Goal: Communication & Community: Answer question/provide support

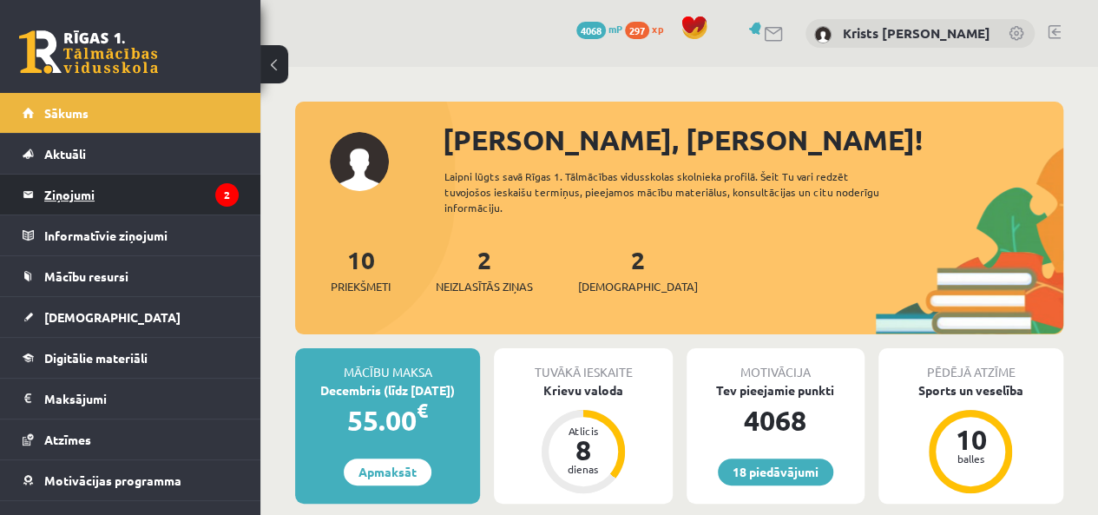
click at [65, 199] on legend "Ziņojumi 2" at bounding box center [141, 195] width 194 height 40
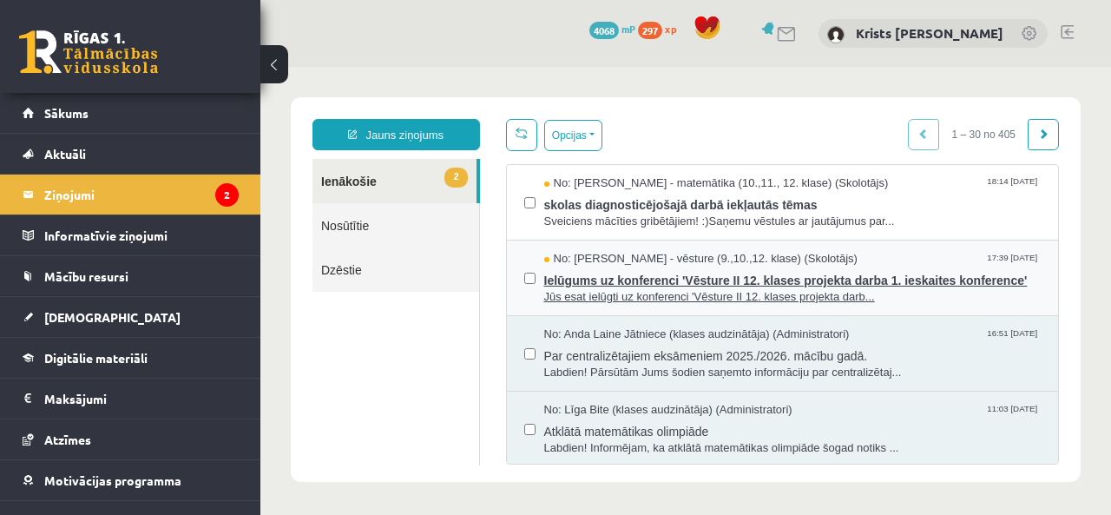
click at [554, 289] on span "Ielūgums uz konferenci 'Vēsture II 12. klases projekta darba 1. ieskaites konfe…" at bounding box center [793, 278] width 498 height 22
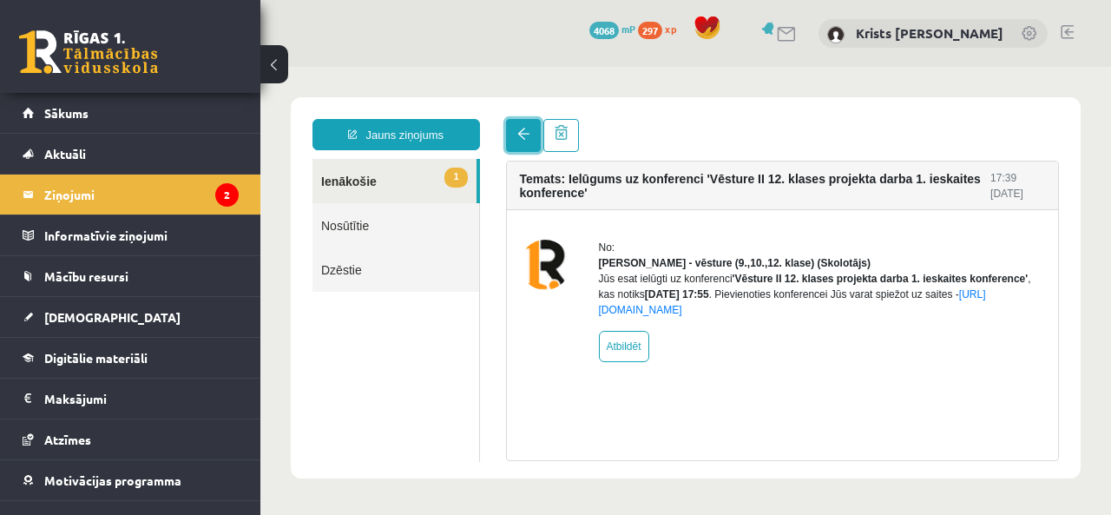
click at [511, 144] on link at bounding box center [523, 135] width 35 height 33
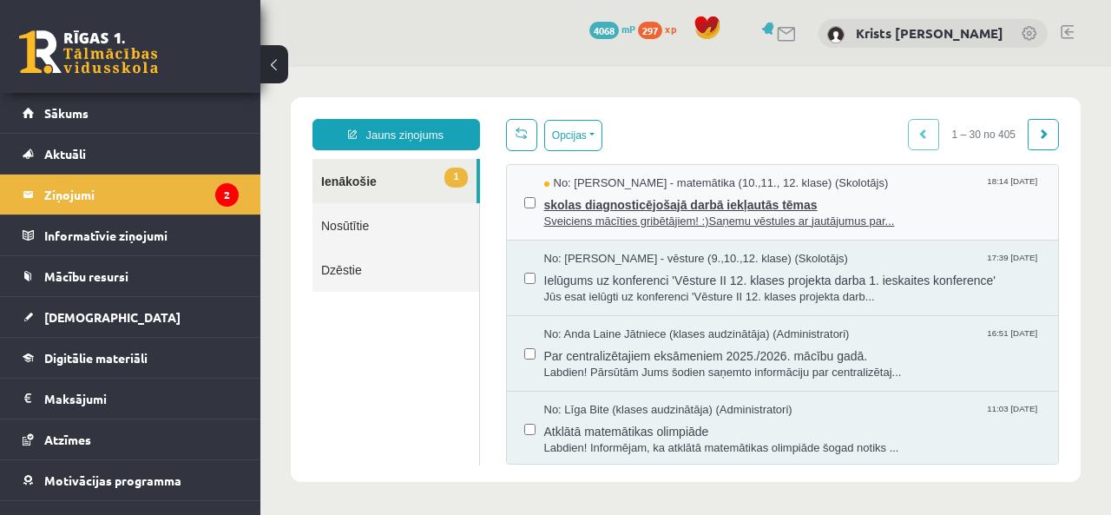
click at [557, 221] on span "Sveiciens mācīties gribētājiem! :)Saņemu vēstules ar jautājumus par..." at bounding box center [793, 222] width 498 height 16
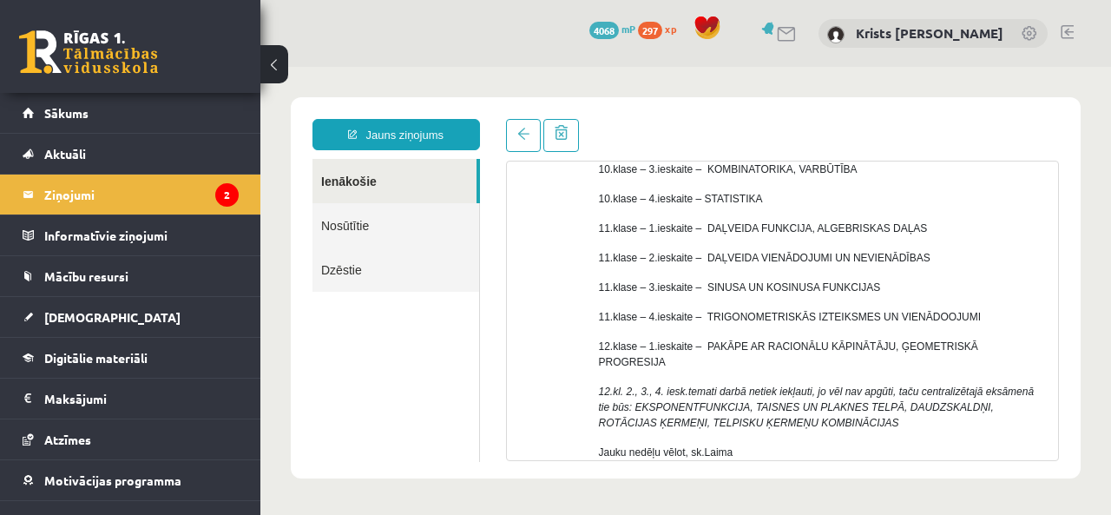
scroll to position [217, 0]
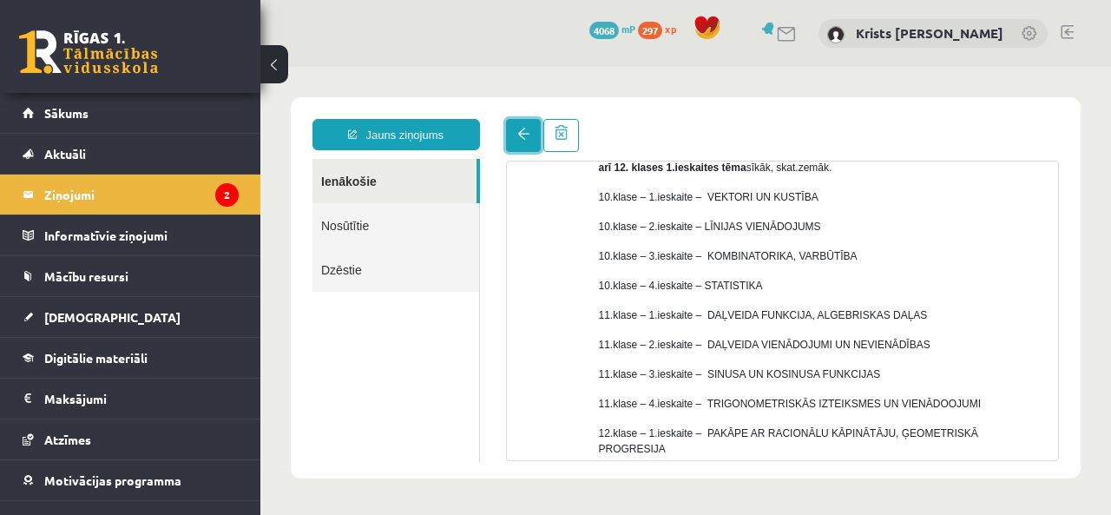
click at [524, 145] on link at bounding box center [523, 135] width 35 height 33
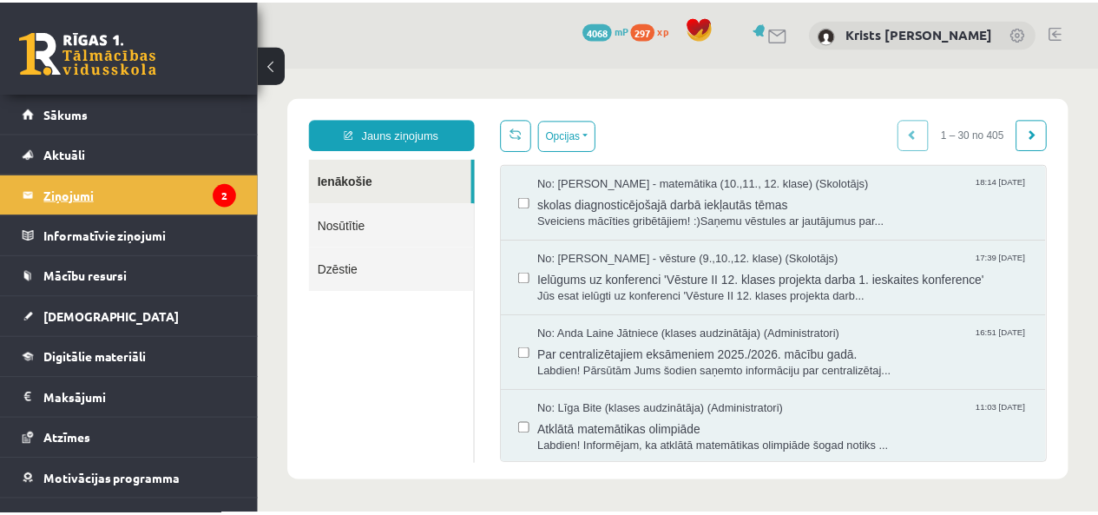
scroll to position [63, 0]
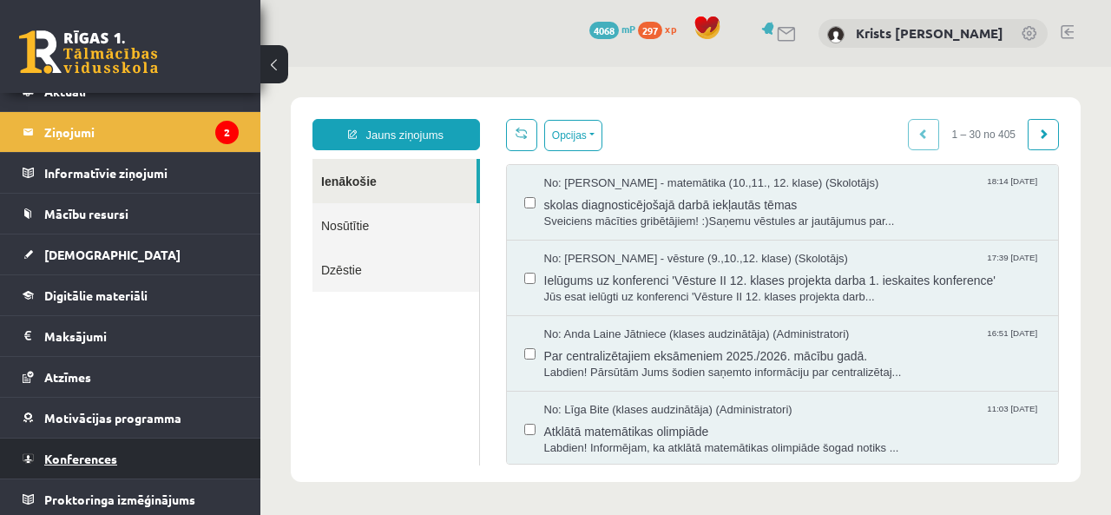
click at [101, 458] on span "Konferences" at bounding box center [80, 459] width 73 height 16
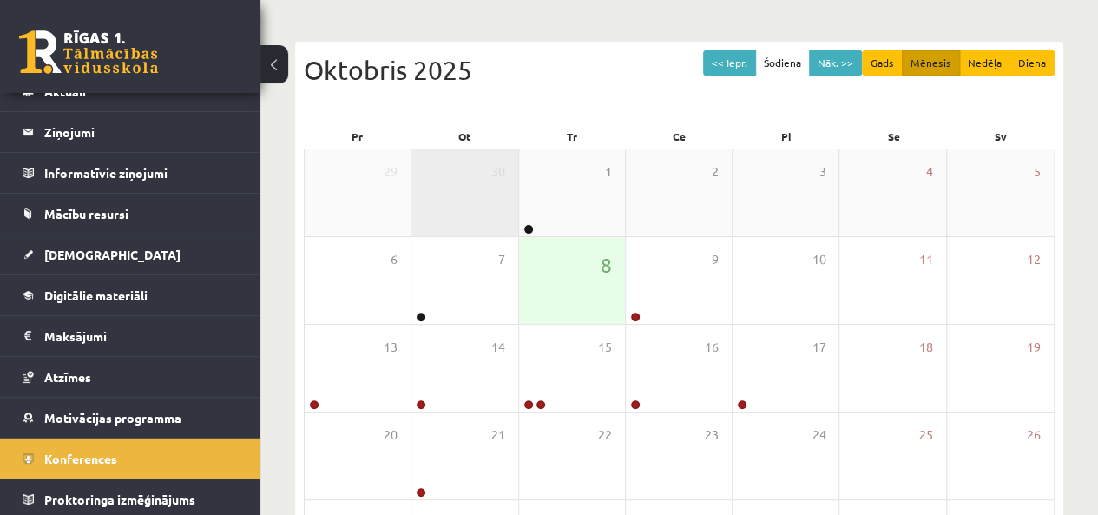
scroll to position [174, 0]
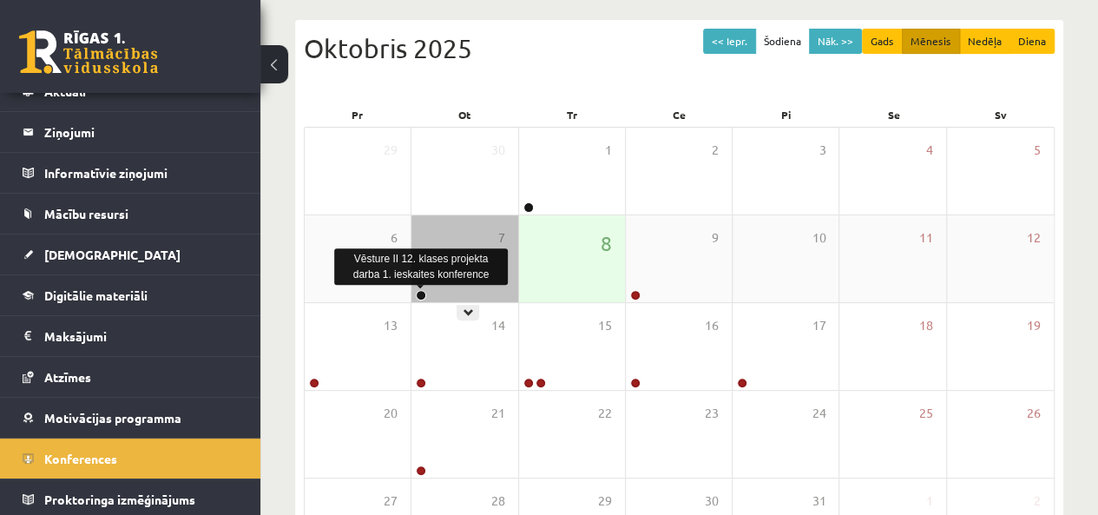
click at [417, 290] on link at bounding box center [421, 295] width 10 height 10
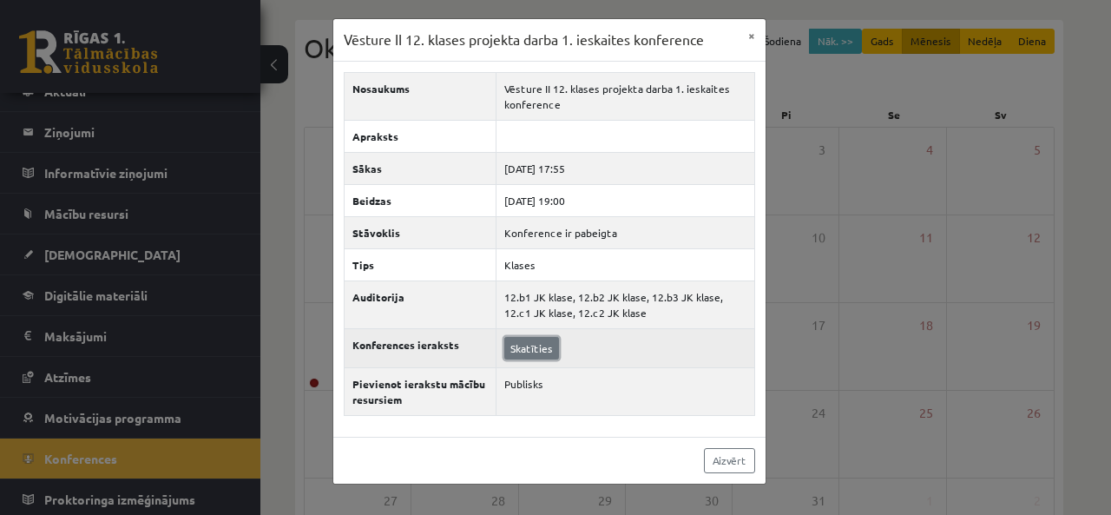
click at [532, 347] on link "Skatīties" at bounding box center [531, 348] width 55 height 23
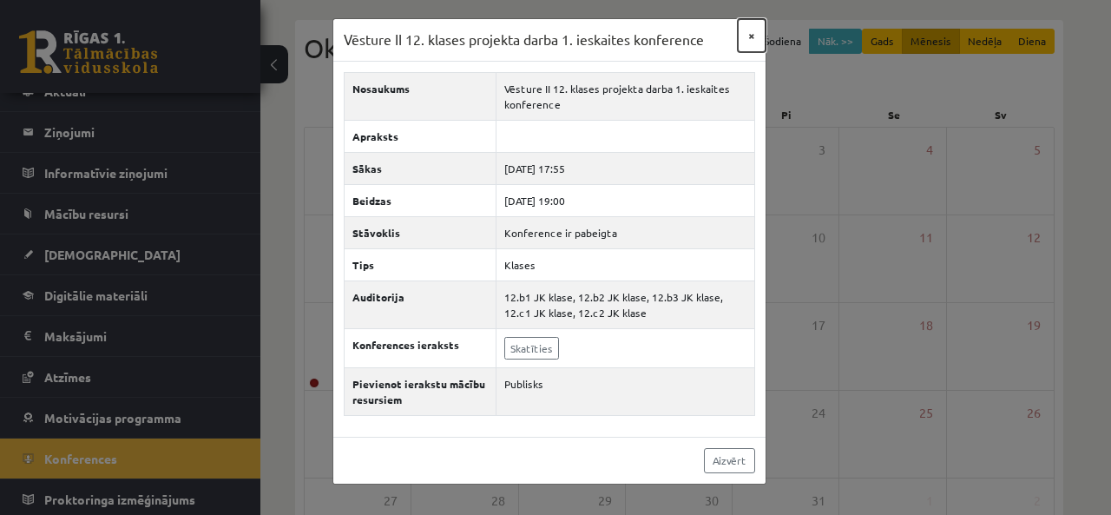
click at [756, 34] on button "×" at bounding box center [752, 35] width 28 height 33
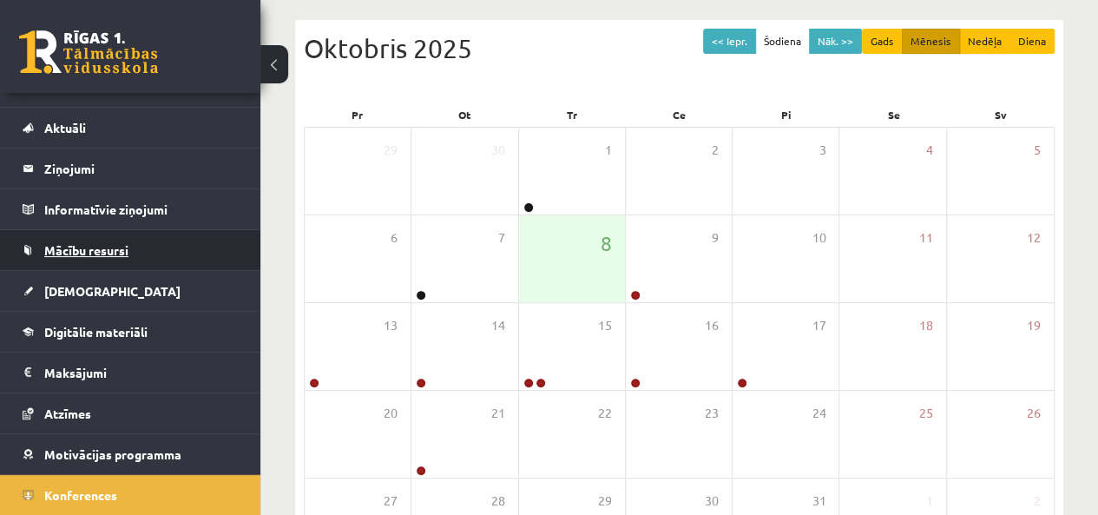
scroll to position [0, 0]
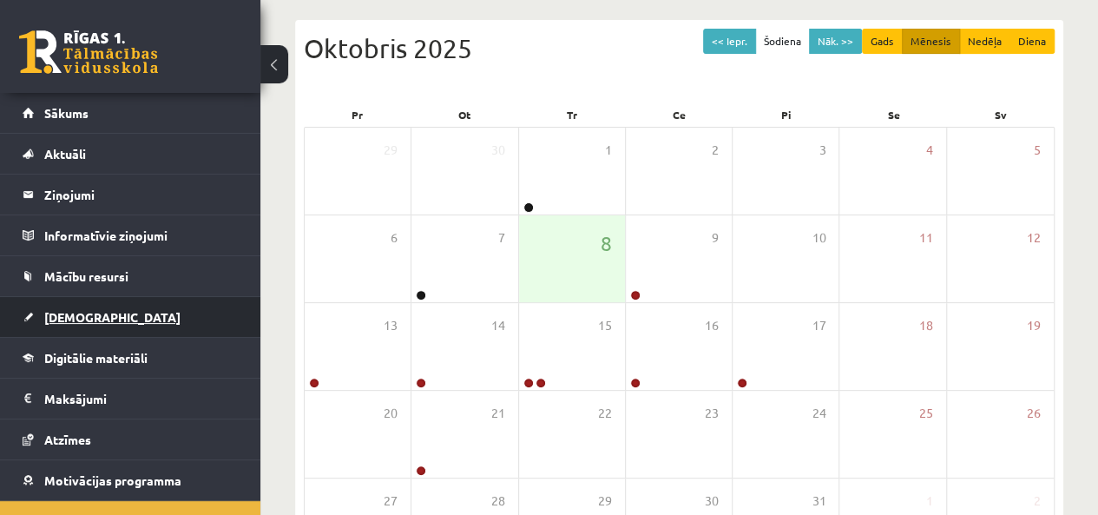
click at [81, 310] on span "[DEMOGRAPHIC_DATA]" at bounding box center [112, 317] width 136 height 16
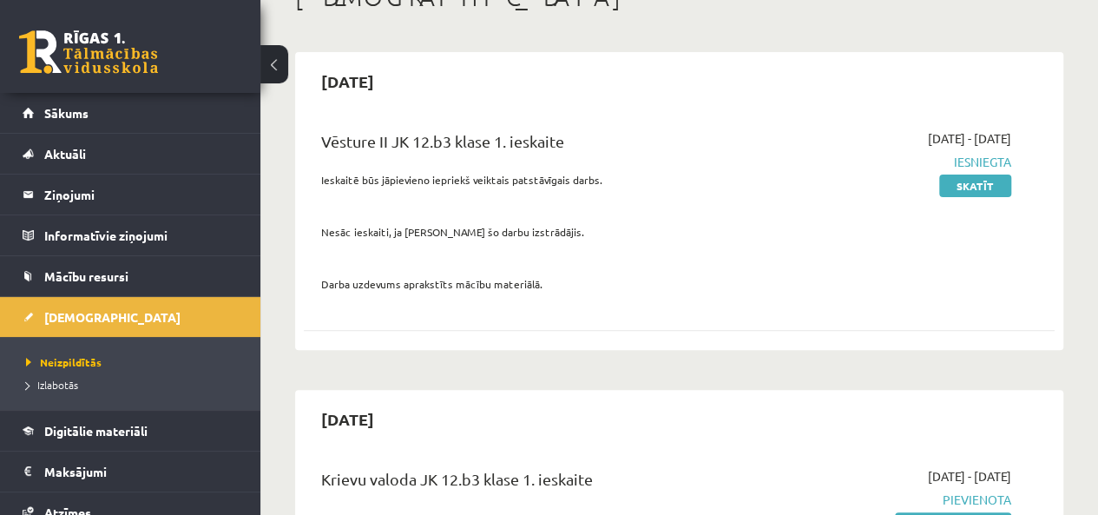
scroll to position [87, 0]
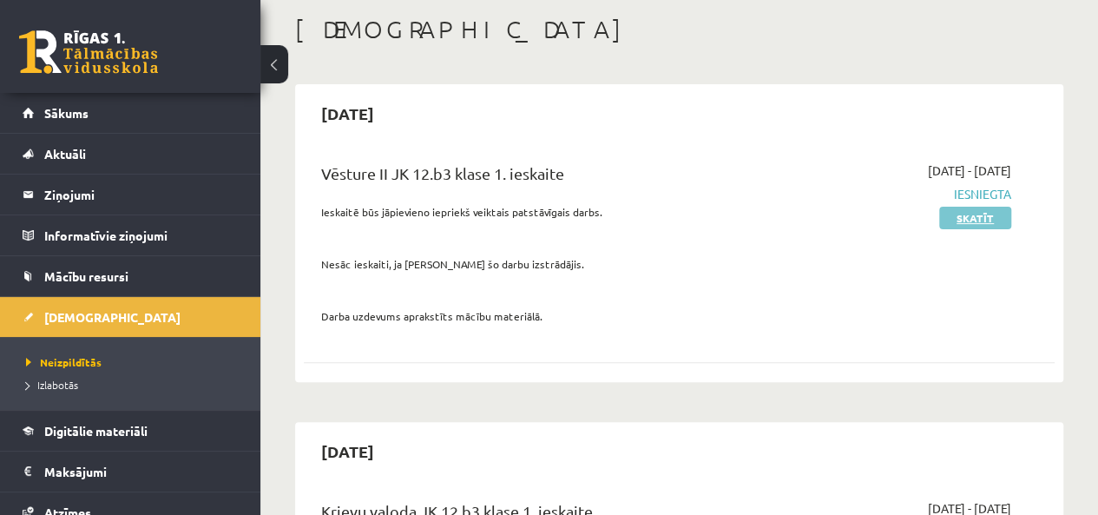
click at [967, 227] on link "Skatīt" at bounding box center [975, 218] width 72 height 23
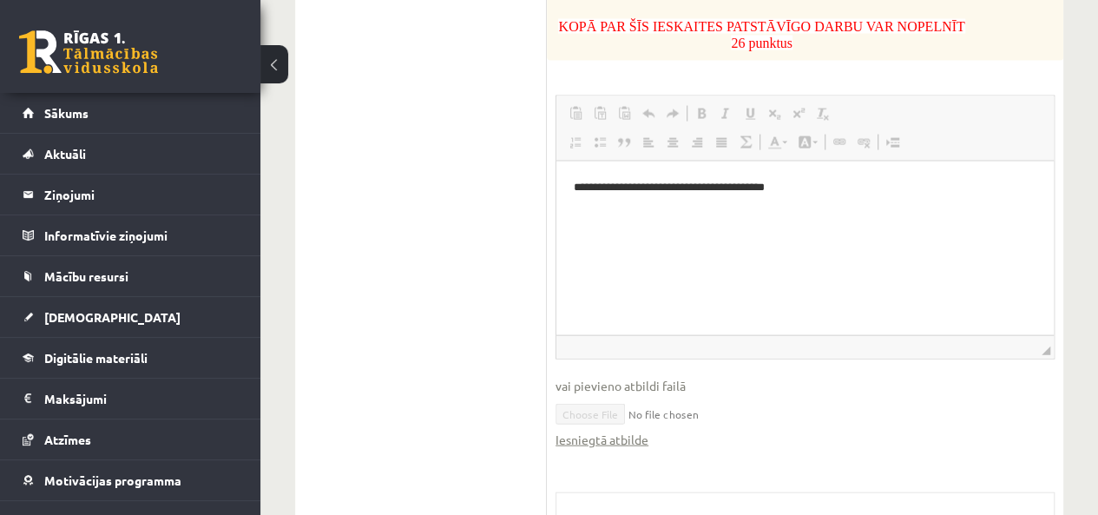
scroll to position [1736, 0]
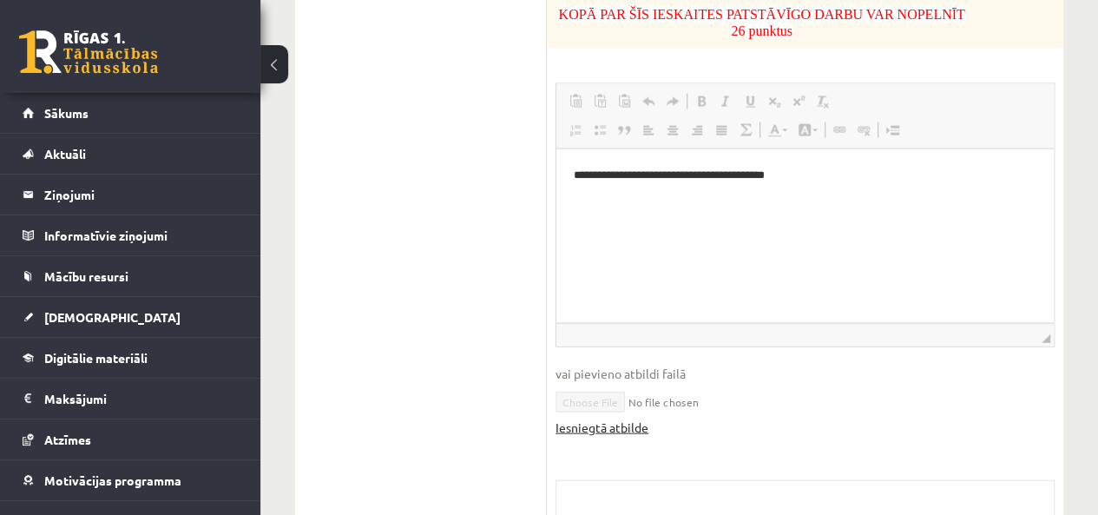
click at [625, 418] on link "Iesniegtā atbilde" at bounding box center [602, 427] width 93 height 18
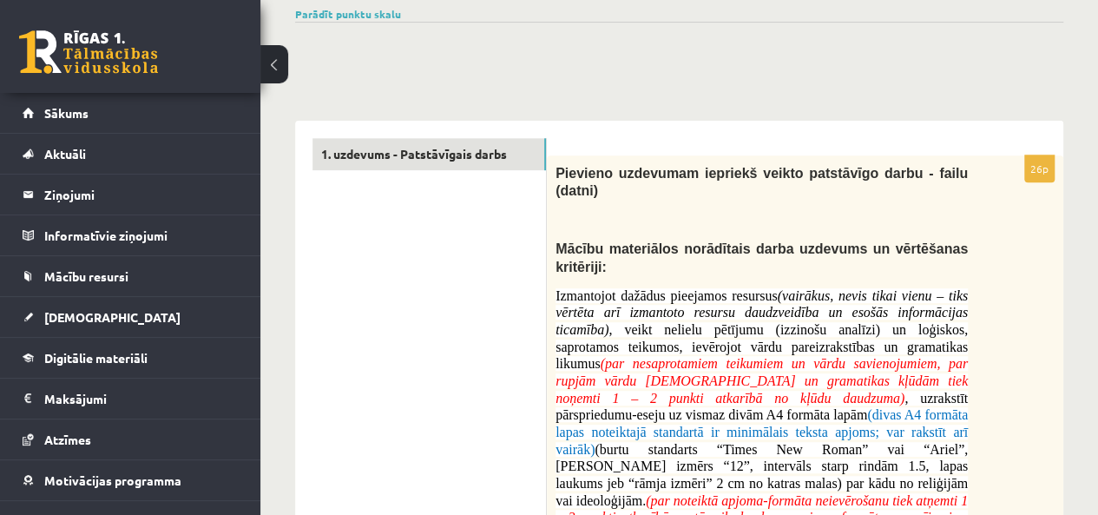
scroll to position [174, 0]
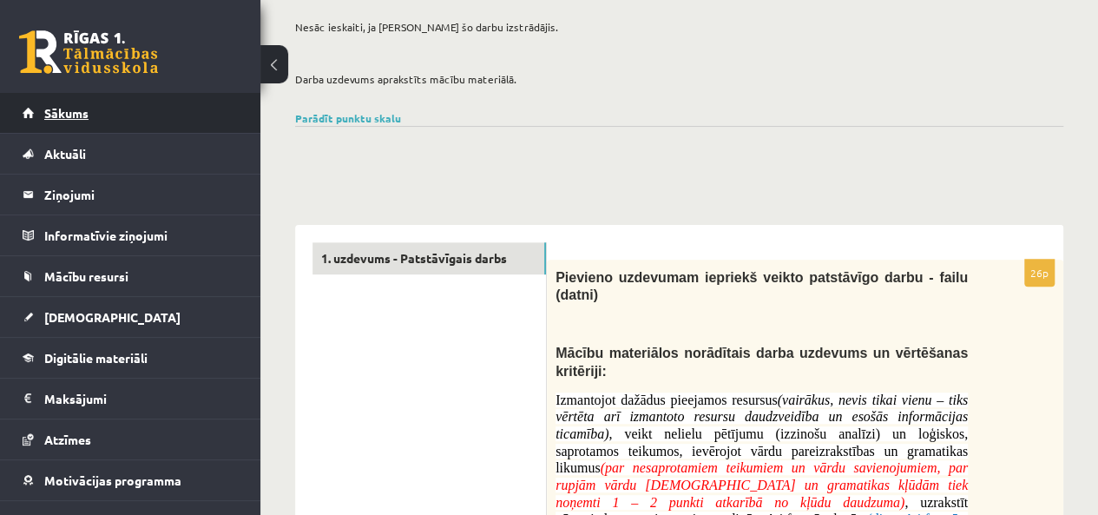
click at [63, 114] on span "Sākums" at bounding box center [66, 113] width 44 height 16
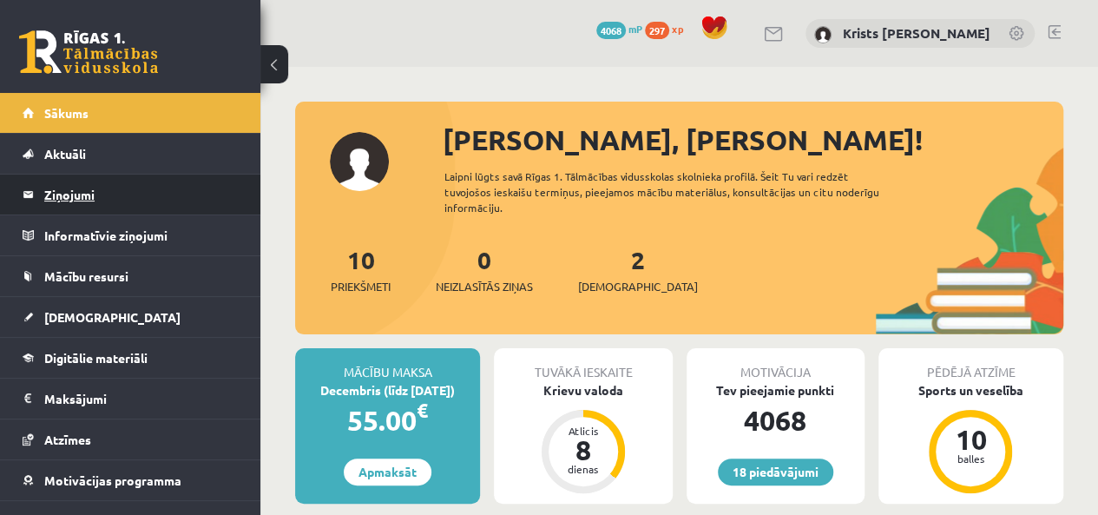
click at [82, 204] on legend "Ziņojumi 0" at bounding box center [141, 195] width 194 height 40
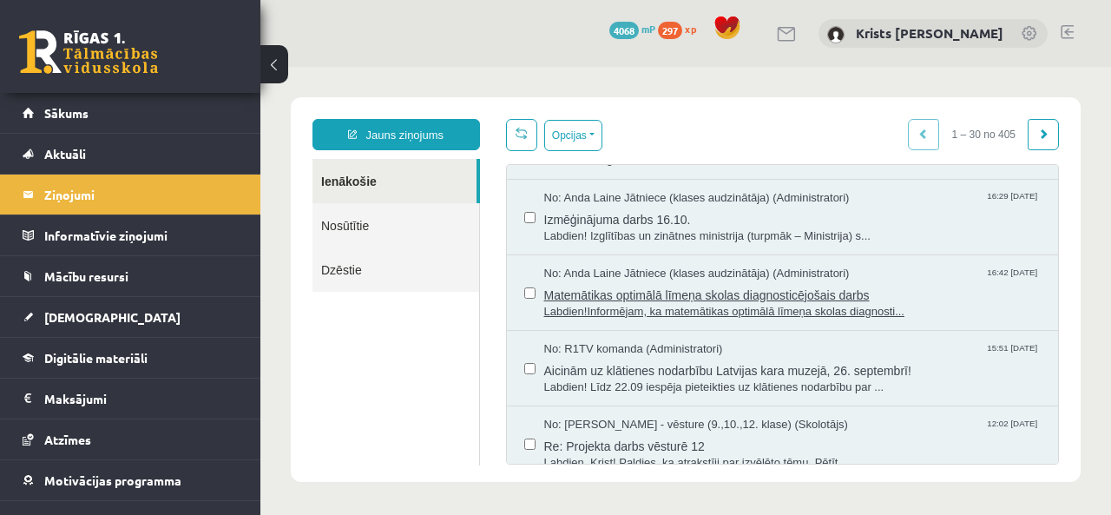
scroll to position [695, 0]
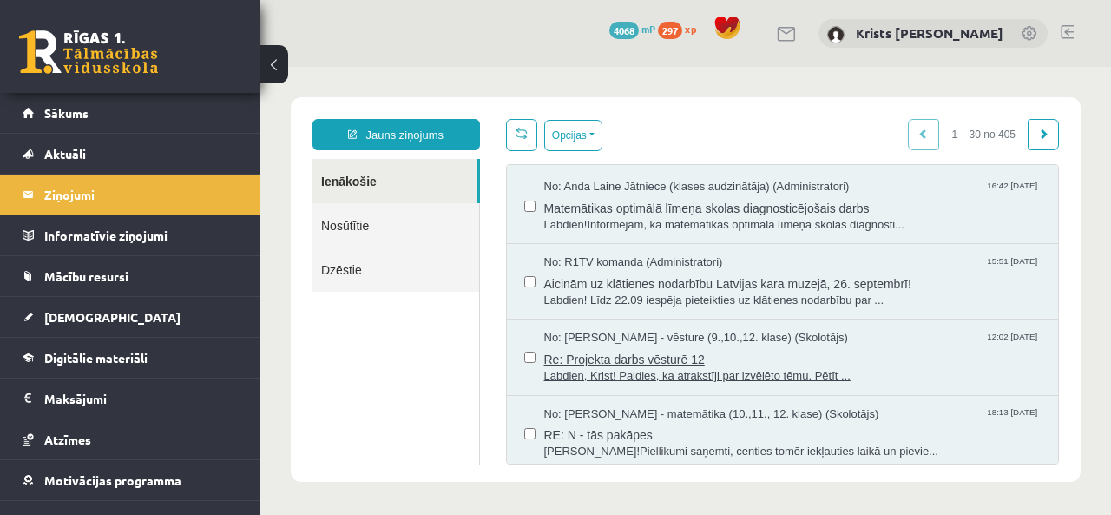
click at [570, 368] on span "Labdien, Krist! Paldies, ka atrakstīji par izvēlēto tēmu. Pētīt ..." at bounding box center [793, 376] width 498 height 16
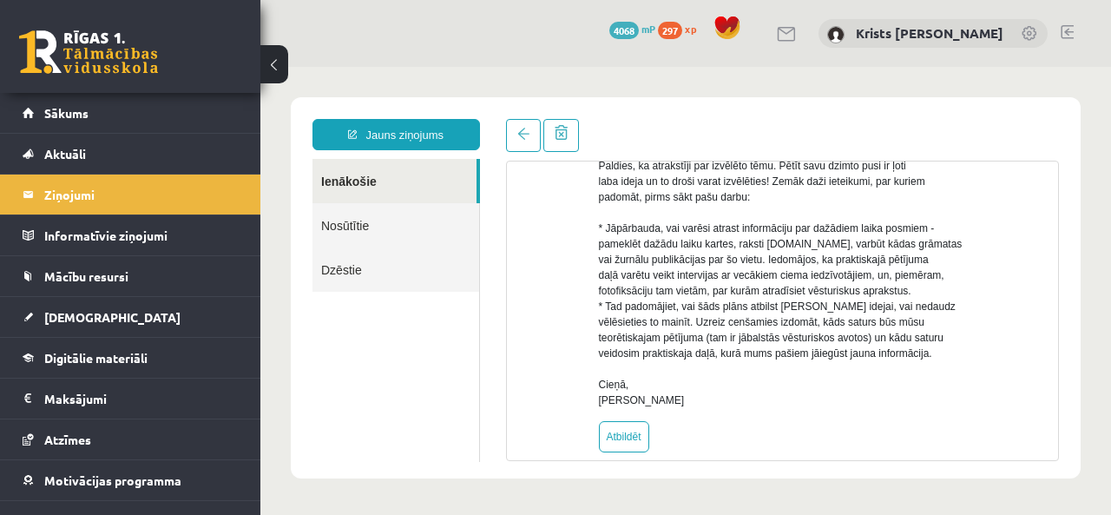
scroll to position [174, 0]
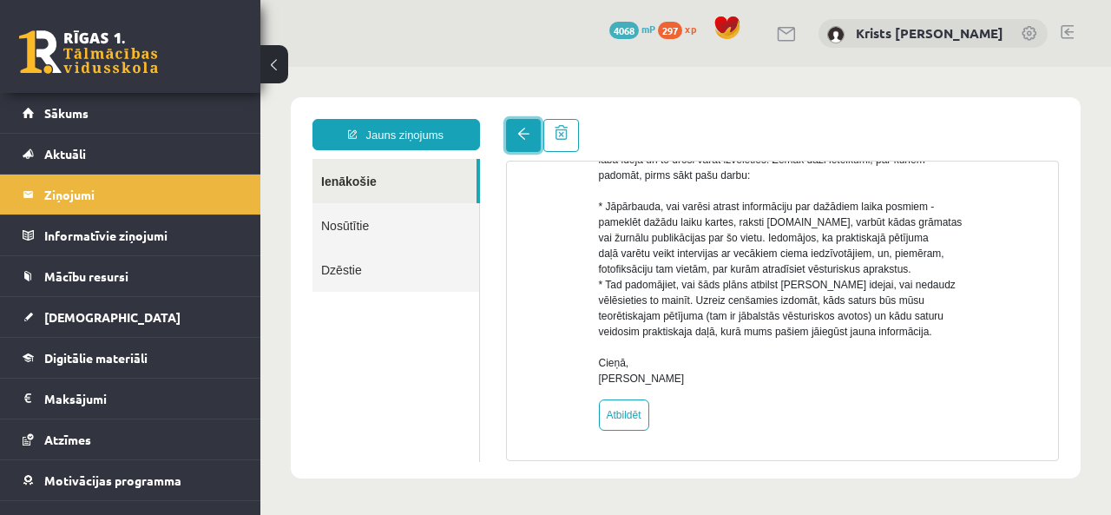
click at [516, 145] on link at bounding box center [523, 135] width 35 height 33
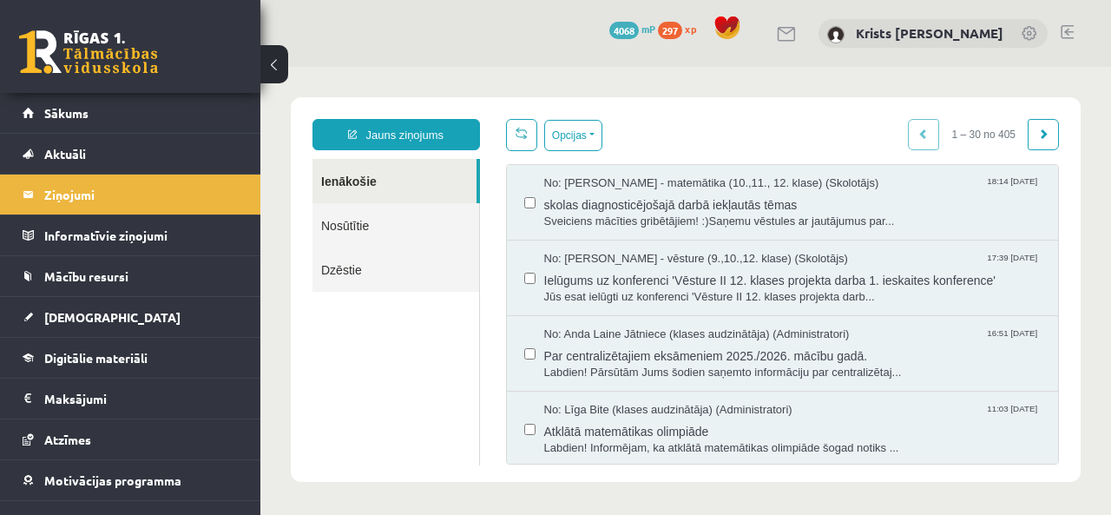
scroll to position [0, 0]
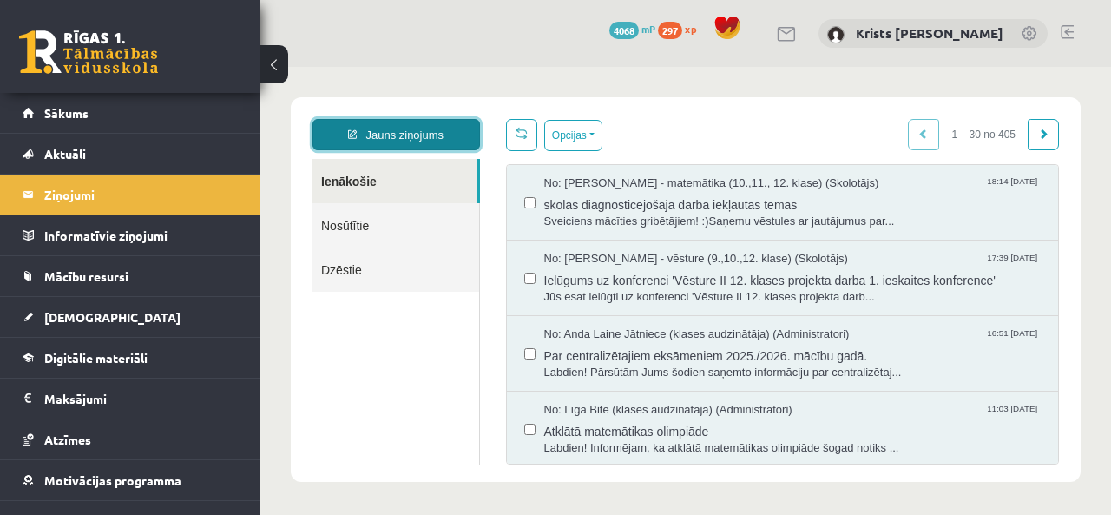
click at [382, 147] on link "Jauns ziņojums" at bounding box center [397, 134] width 168 height 31
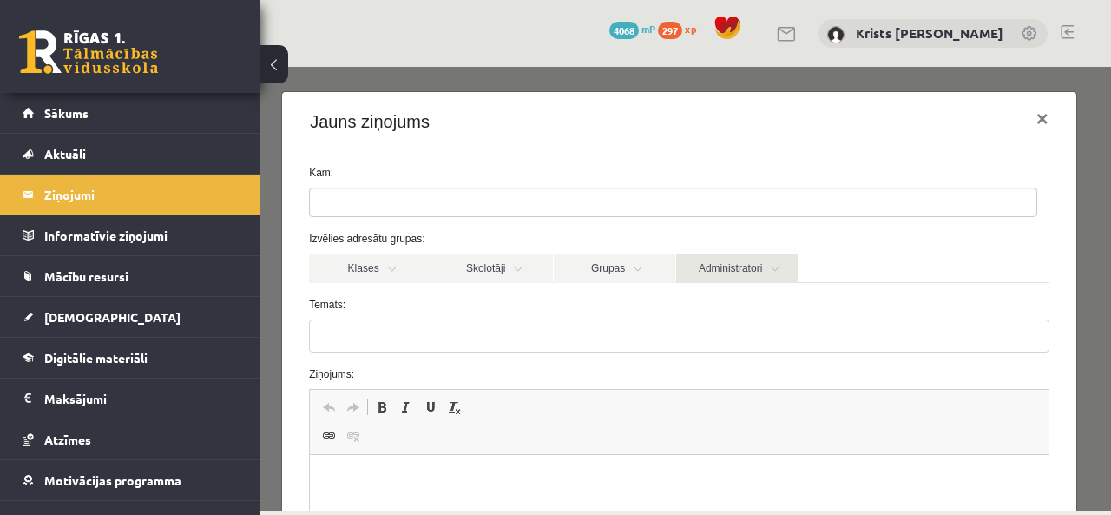
click at [782, 273] on link "Administratori" at bounding box center [737, 269] width 122 height 30
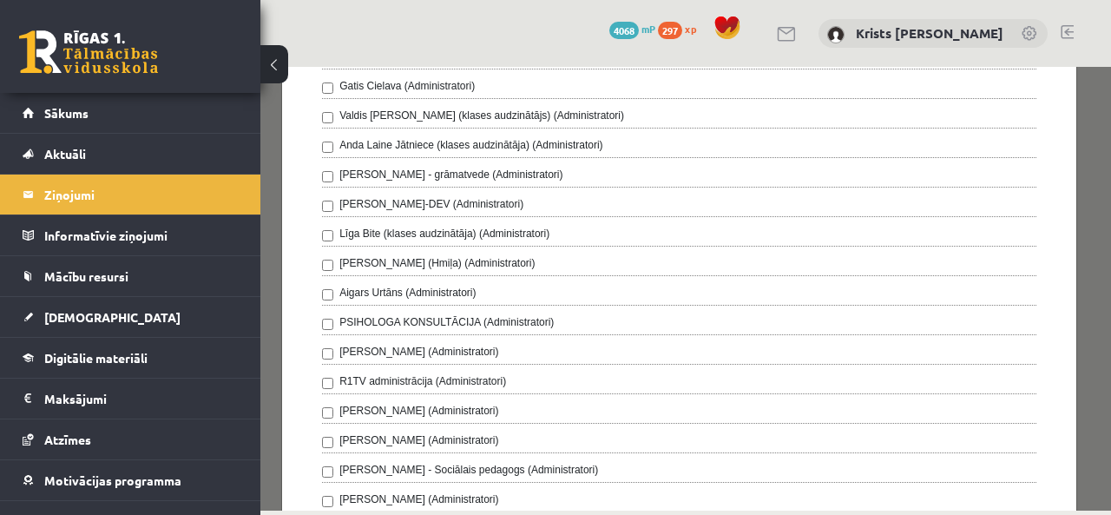
scroll to position [347, 0]
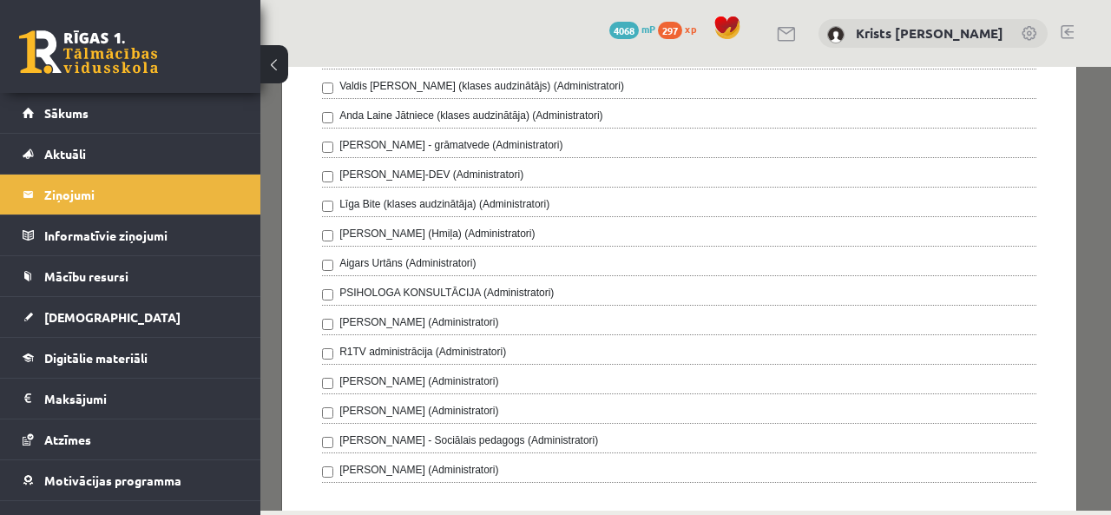
click at [339, 114] on label "Anda Laine Jātniece (klases audzinātāja) (Administratori)" at bounding box center [471, 116] width 264 height 16
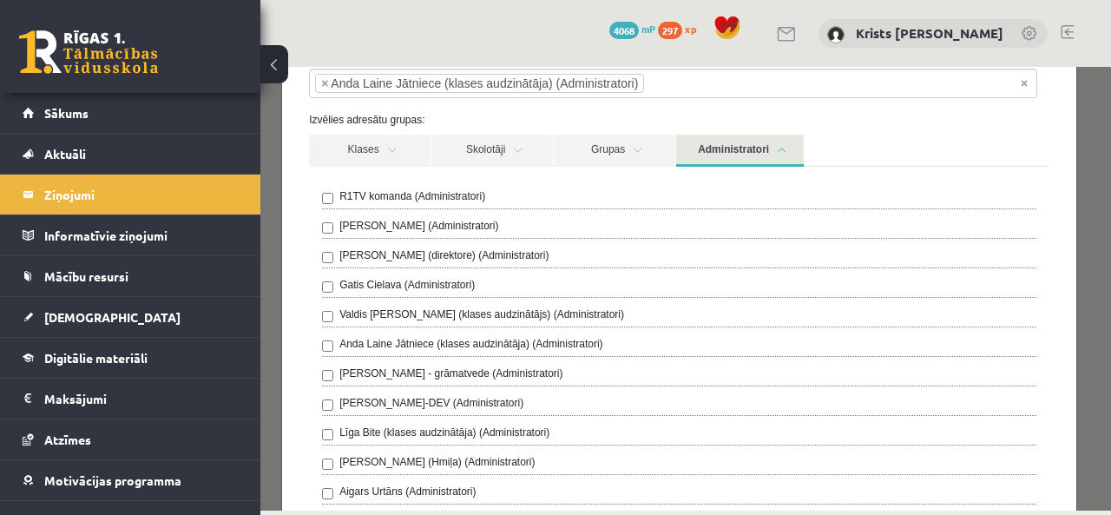
scroll to position [87, 0]
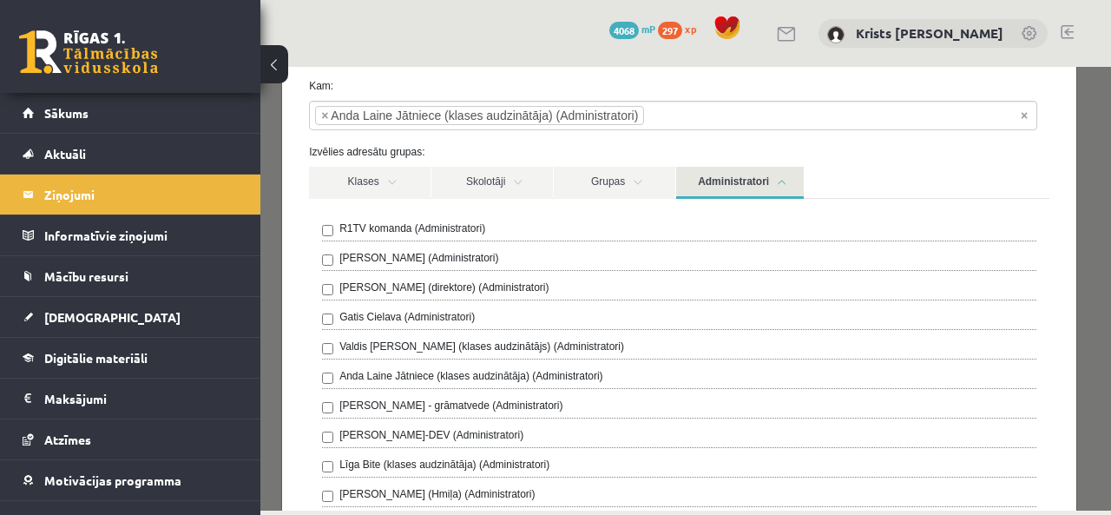
click at [787, 188] on link "Administratori" at bounding box center [740, 183] width 128 height 32
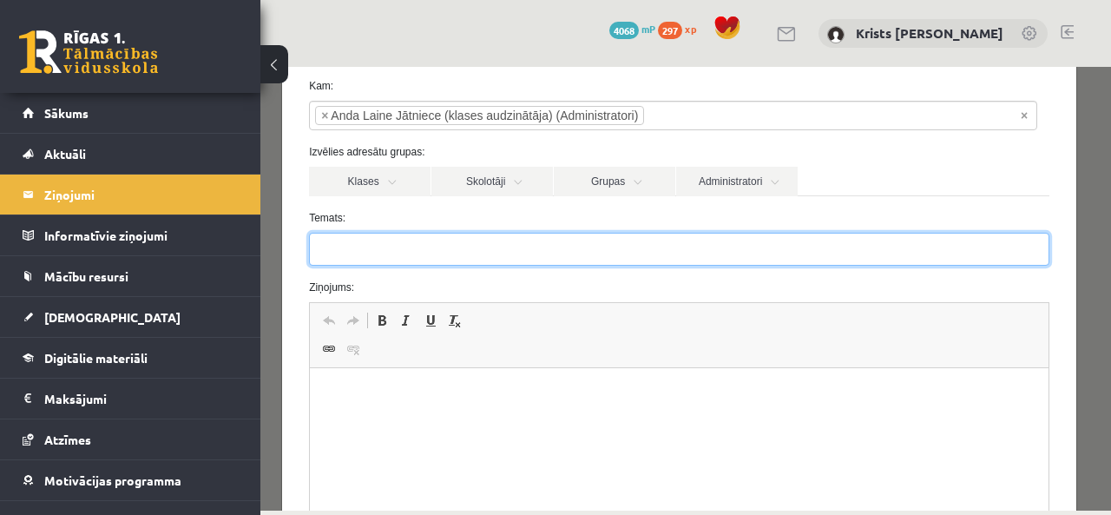
click at [332, 251] on input "Temats:" at bounding box center [679, 249] width 741 height 33
click at [339, 251] on input "Temats:" at bounding box center [679, 249] width 741 height 33
type input "**********"
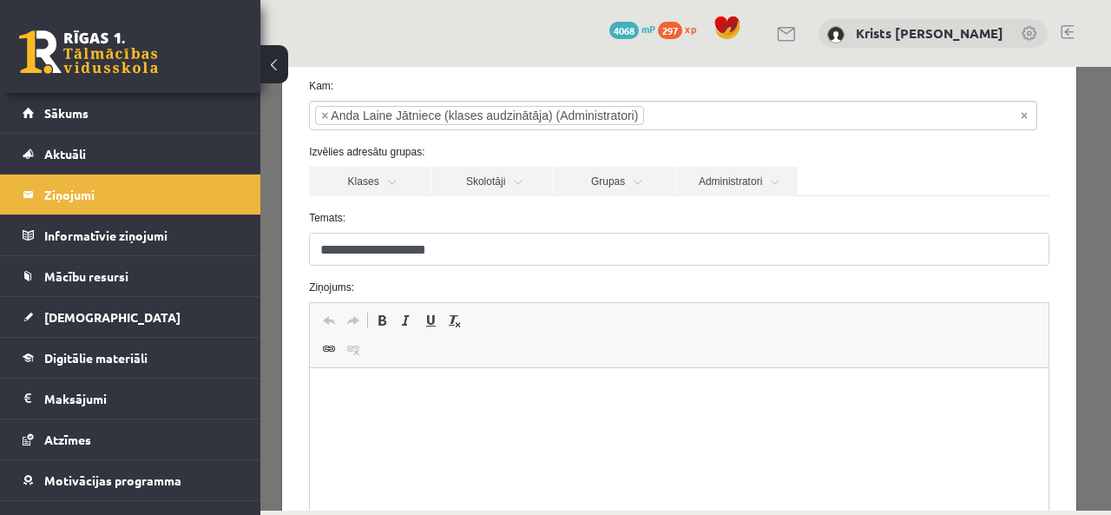
click at [345, 388] on p "Bagātinātā teksta redaktors, wiswyg-editor-47433933530720-1759904764-754" at bounding box center [679, 395] width 704 height 18
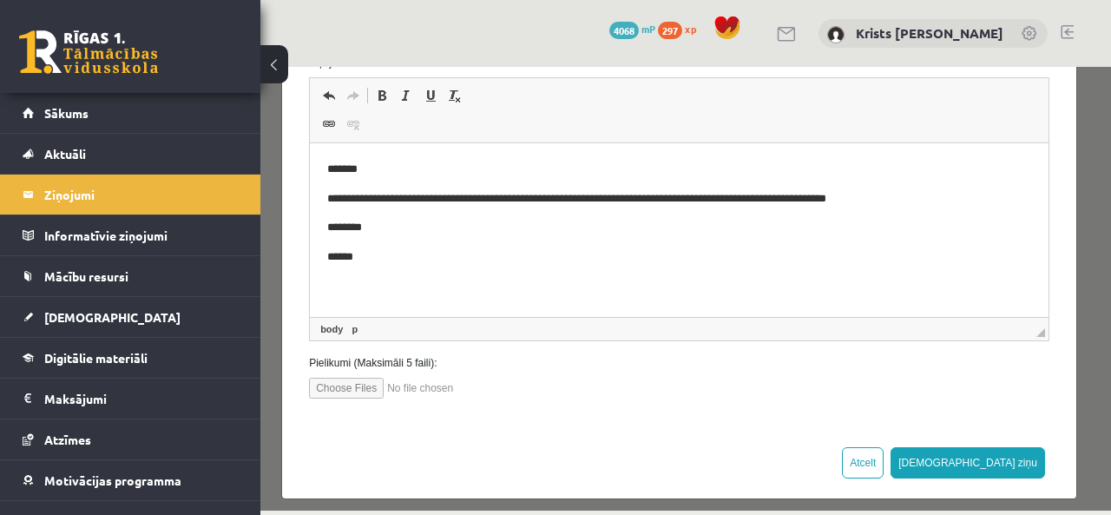
scroll to position [323, 0]
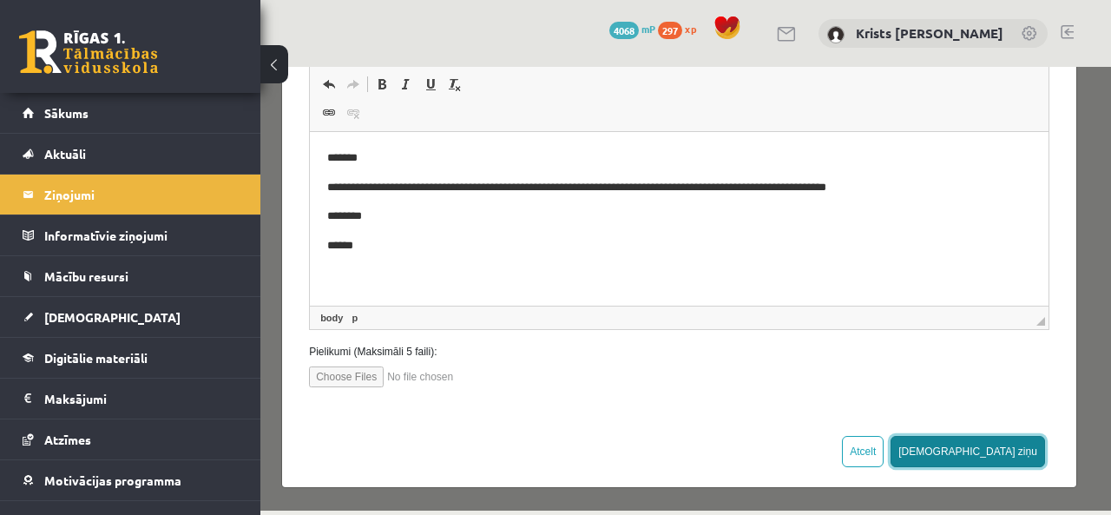
click at [993, 461] on button "Sūtīt ziņu" at bounding box center [968, 451] width 155 height 31
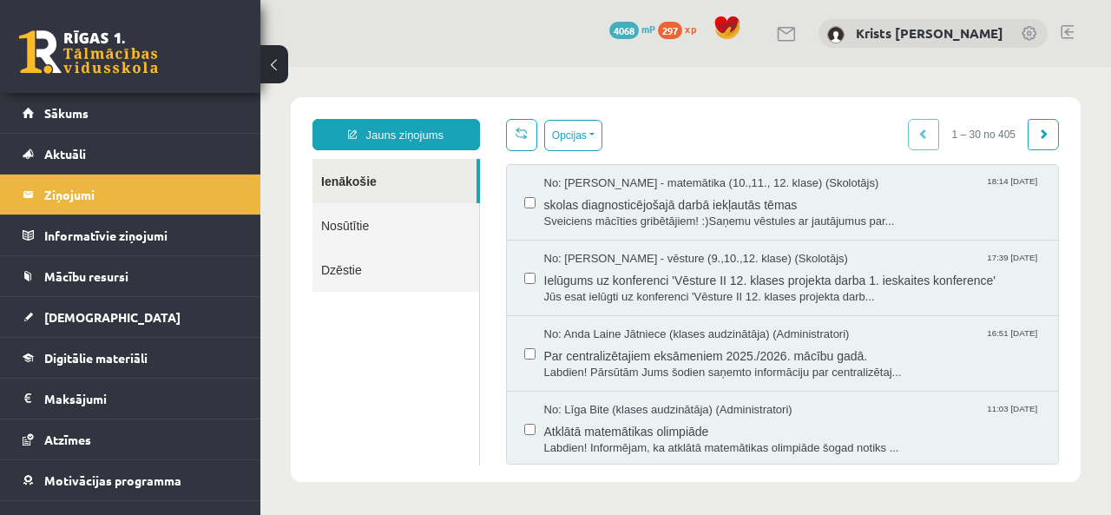
scroll to position [0, 0]
click at [358, 221] on link "Nosūtītie" at bounding box center [396, 225] width 167 height 44
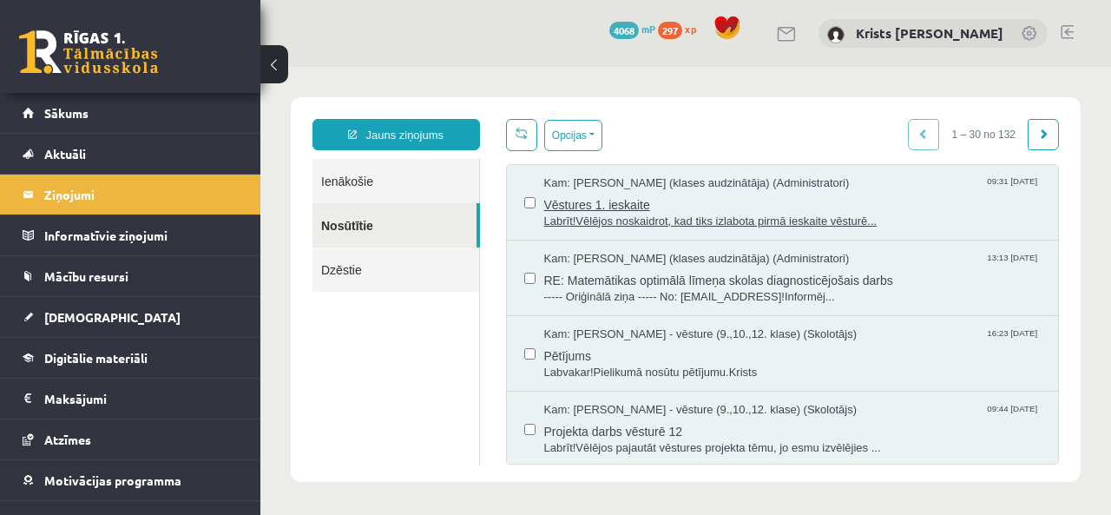
click at [592, 223] on span "Labrīt!Vēlējos noskaidrot, kad tiks izlabota pirmā ieskaite vēsturē..." at bounding box center [793, 222] width 498 height 16
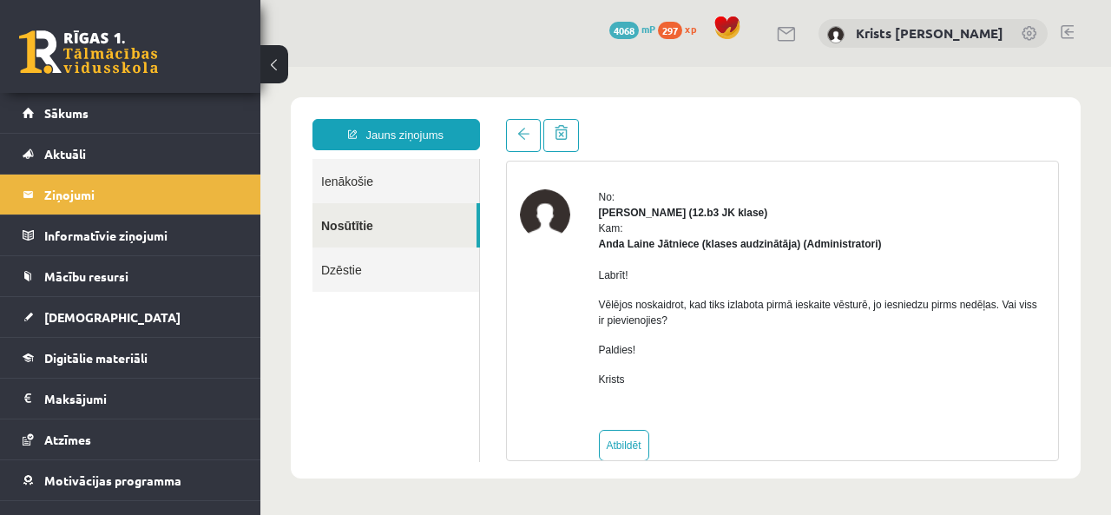
scroll to position [80, 0]
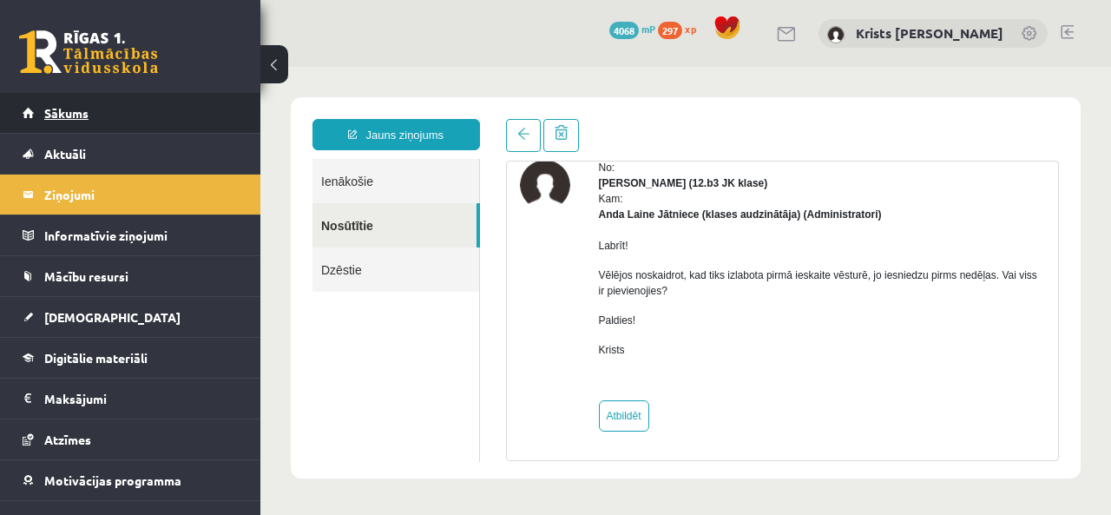
click at [71, 95] on div "18 Dāvanas 4068 mP 297 xp Krists Andrejs Zeile Sākums Aktuāli Kā mācīties eSKOL…" at bounding box center [130, 257] width 260 height 515
click at [79, 112] on span "Sākums" at bounding box center [66, 113] width 44 height 16
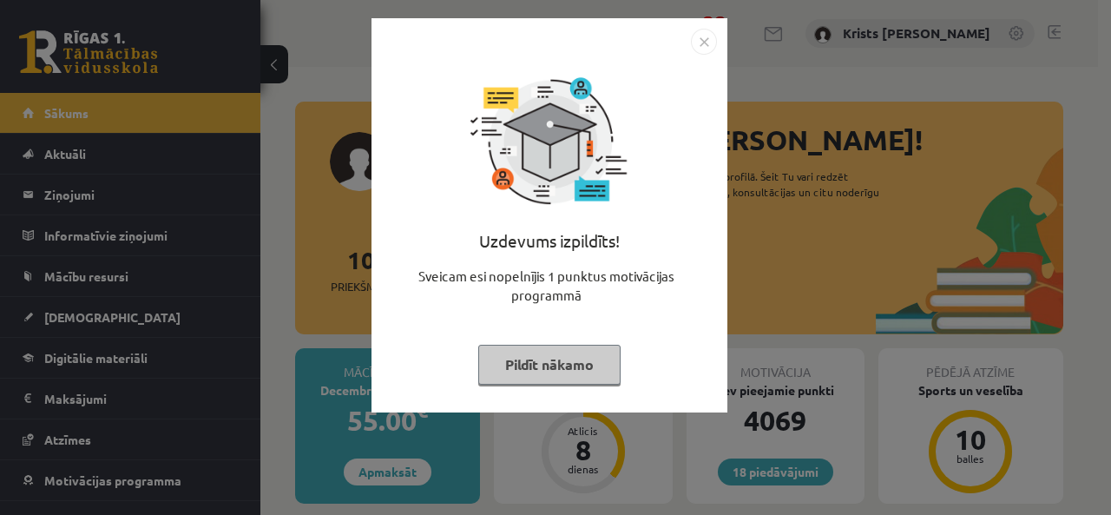
click at [547, 368] on button "Pildīt nākamo" at bounding box center [549, 365] width 142 height 40
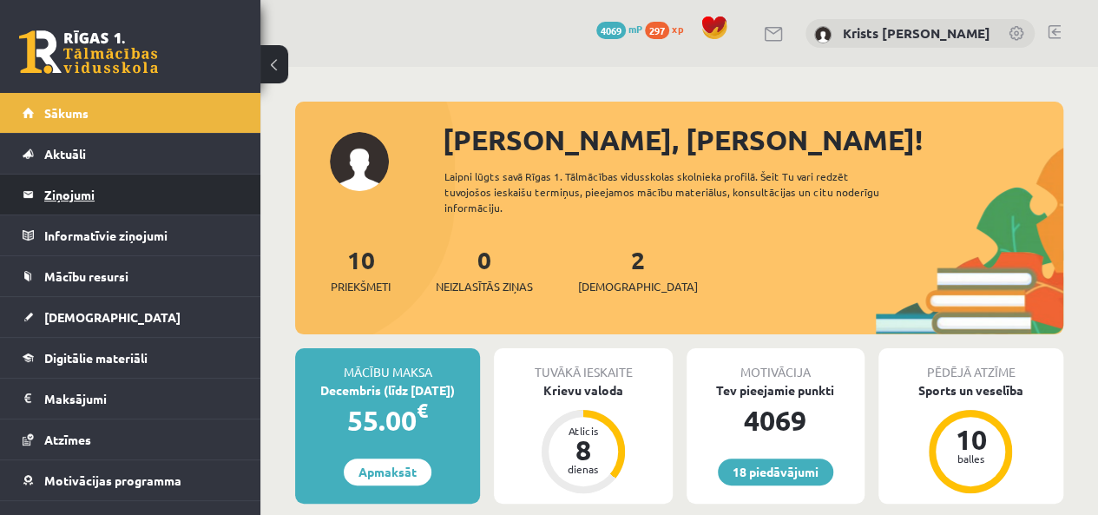
click at [80, 208] on legend "Ziņojumi 0" at bounding box center [141, 195] width 194 height 40
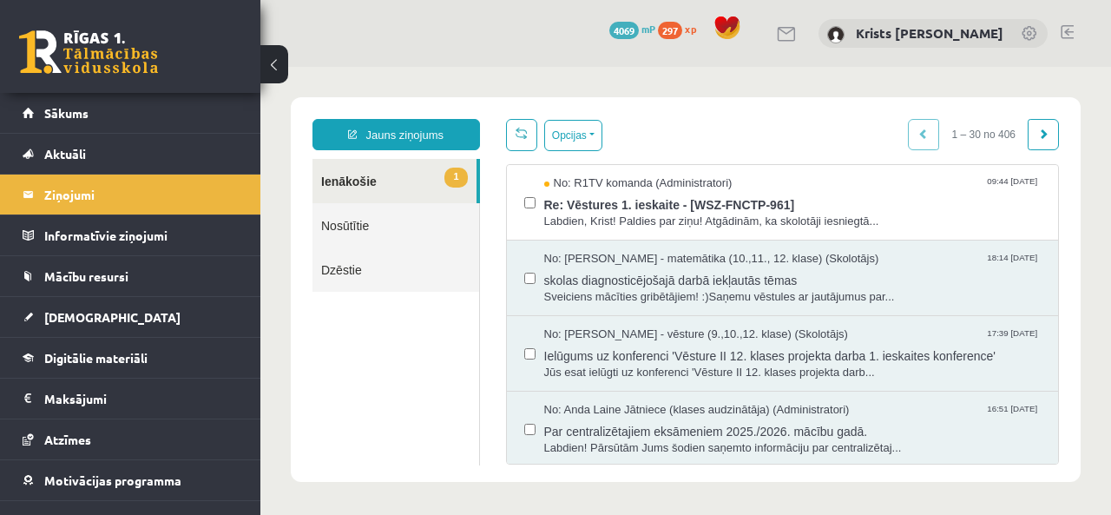
click at [353, 227] on link "Nosūtītie" at bounding box center [396, 225] width 167 height 44
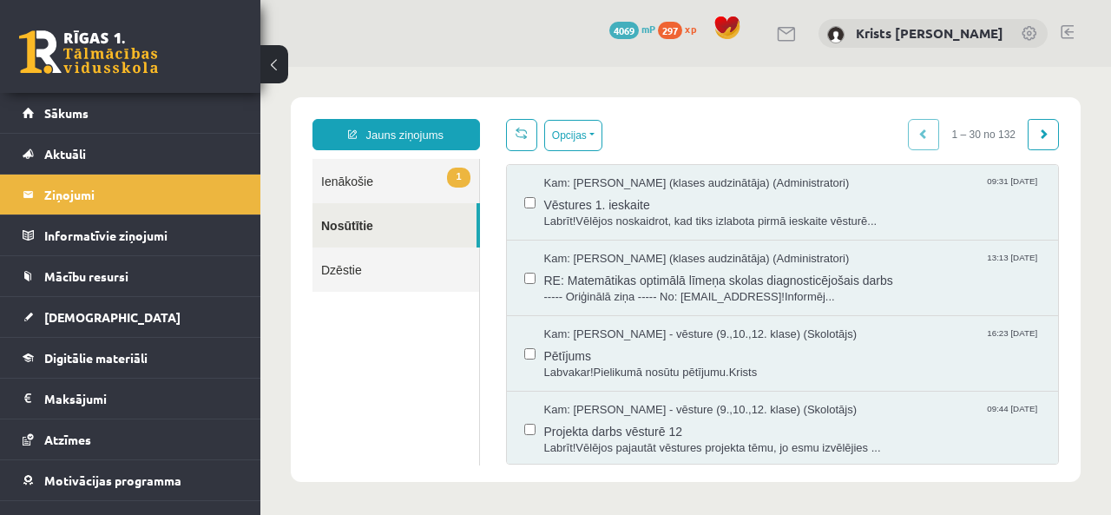
click at [359, 187] on link "1 Ienākošie" at bounding box center [396, 181] width 167 height 44
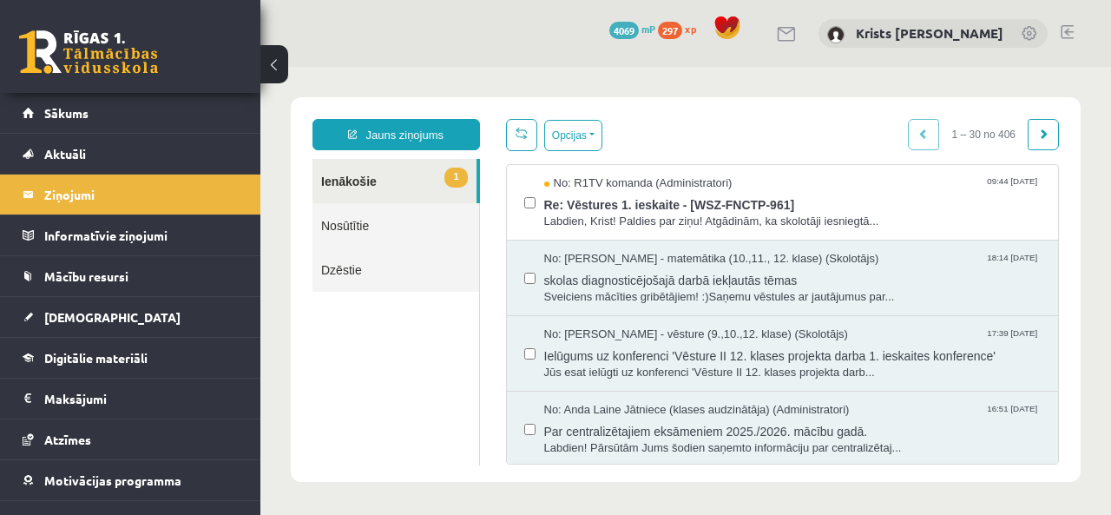
click at [372, 188] on link "1 Ienākošie" at bounding box center [395, 181] width 164 height 44
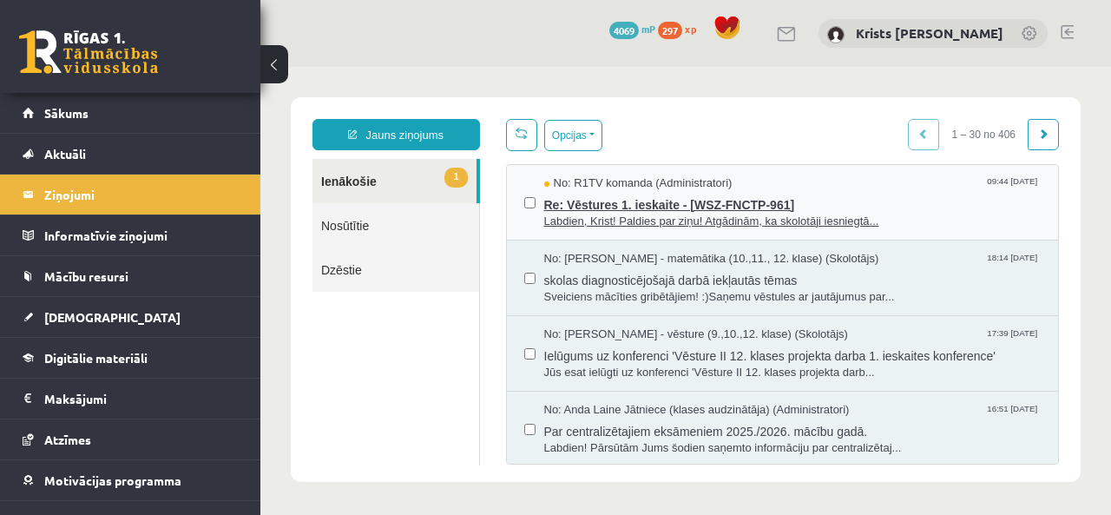
click at [623, 208] on span "Re: Vēstures 1. ieskaite - [WSZ-FNCTP-961]" at bounding box center [793, 203] width 498 height 22
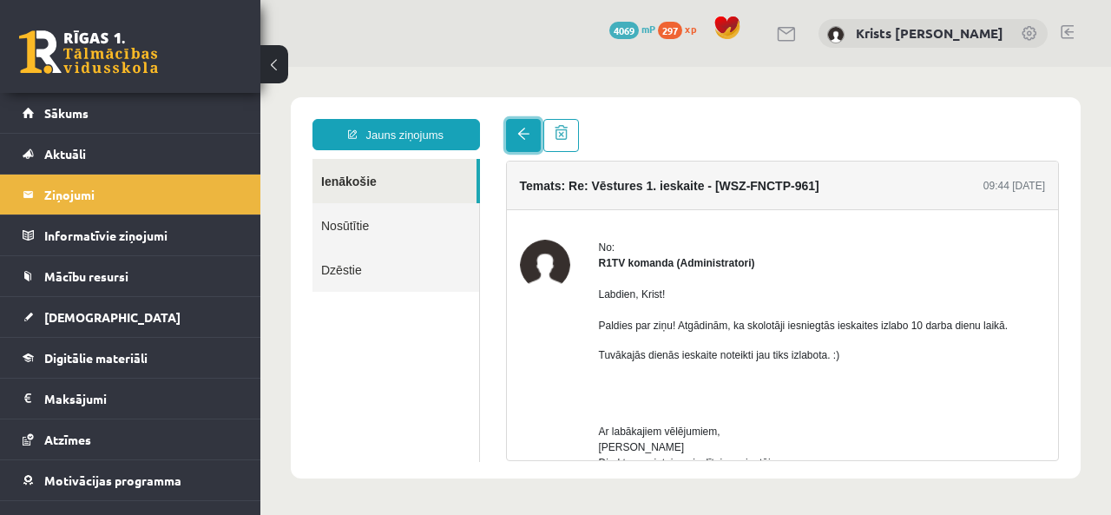
click at [525, 133] on span at bounding box center [523, 134] width 12 height 12
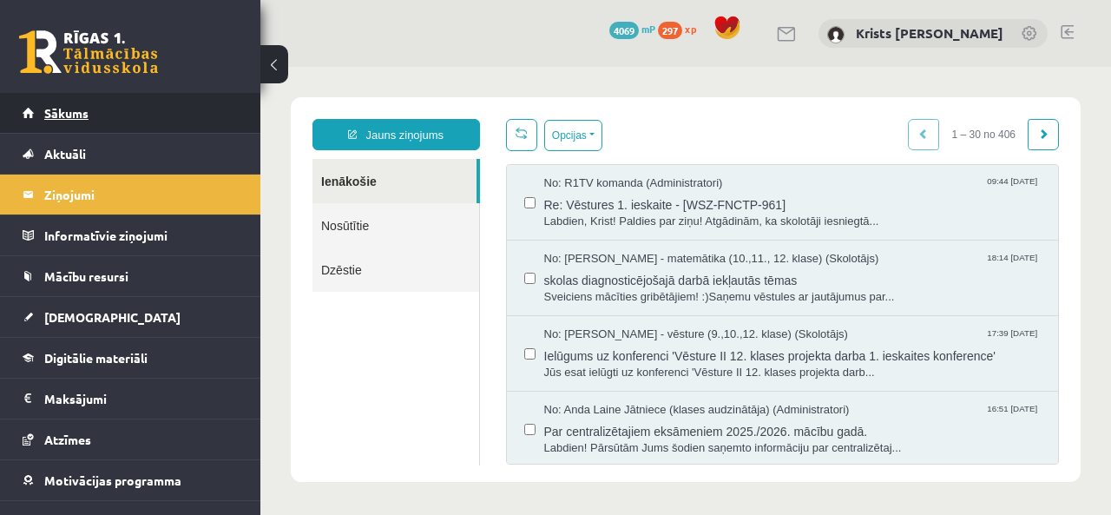
click at [58, 122] on link "Sākums" at bounding box center [131, 113] width 216 height 40
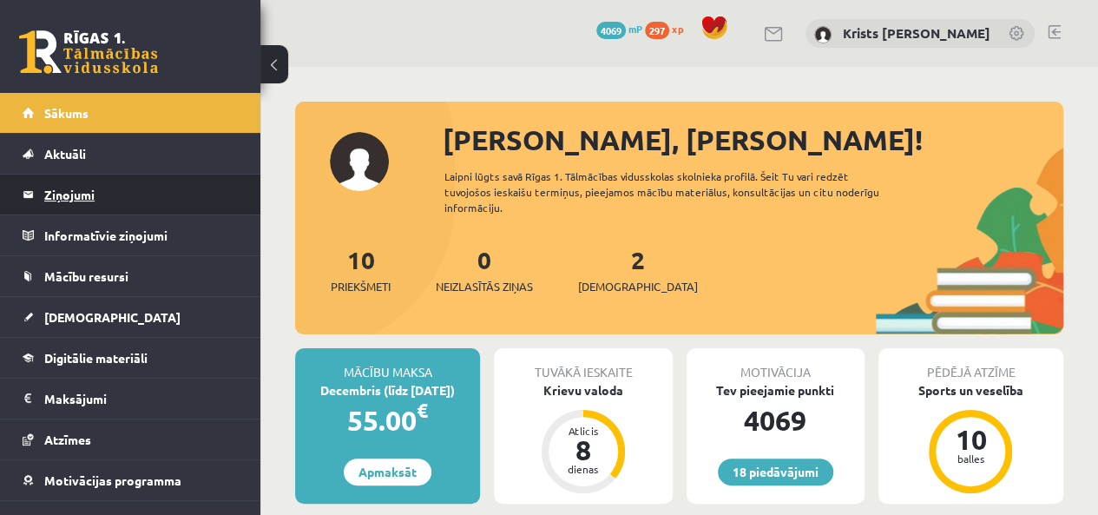
click at [93, 210] on legend "Ziņojumi 0" at bounding box center [141, 195] width 194 height 40
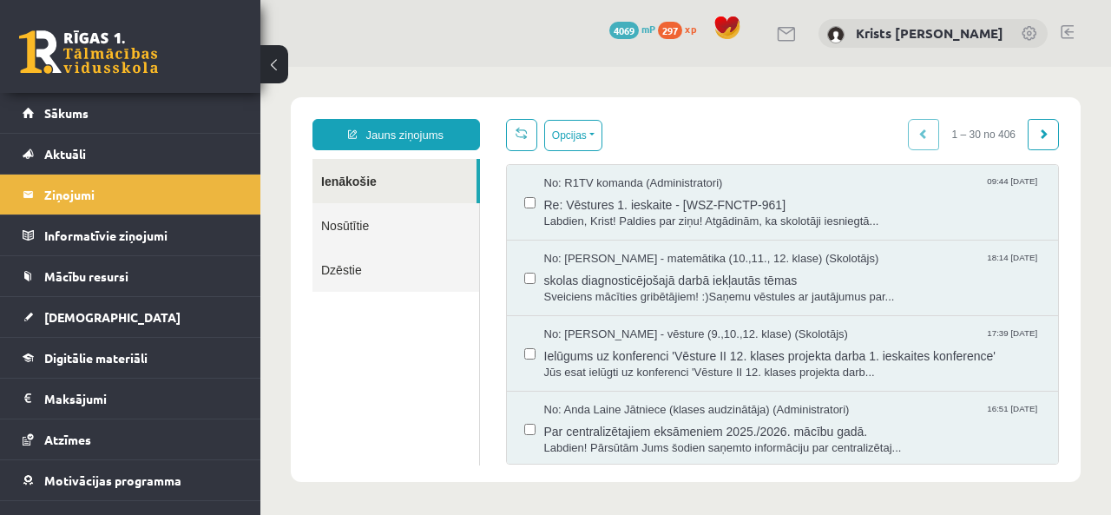
click at [344, 232] on link "Nosūtītie" at bounding box center [396, 225] width 167 height 44
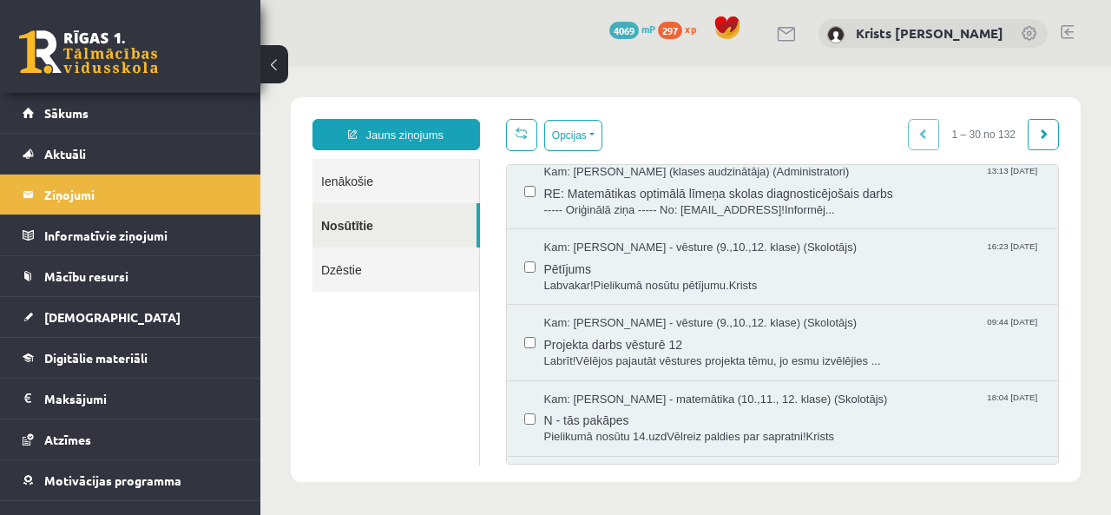
scroll to position [174, 0]
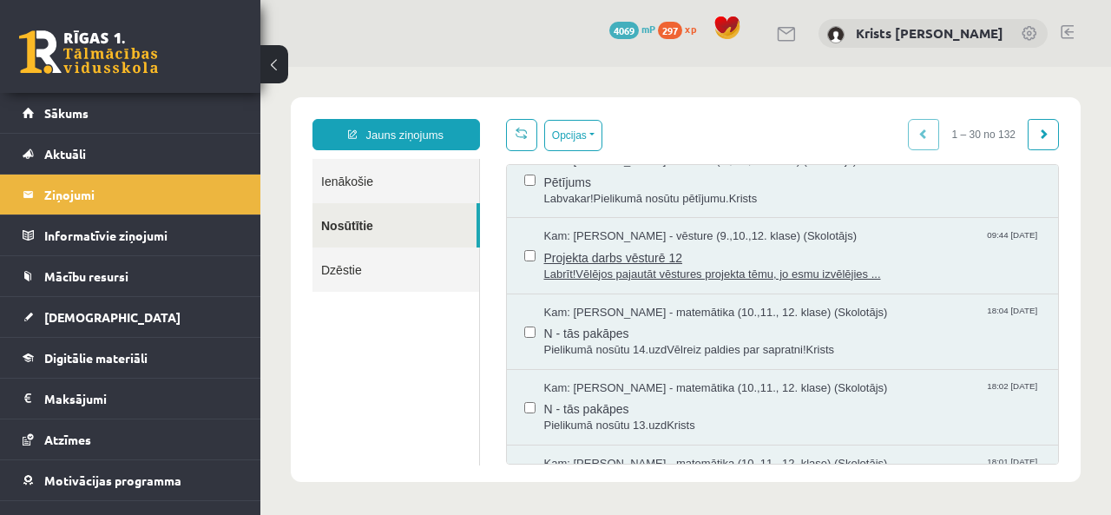
click at [592, 253] on span "Projekta darbs vēsturē 12" at bounding box center [793, 256] width 498 height 22
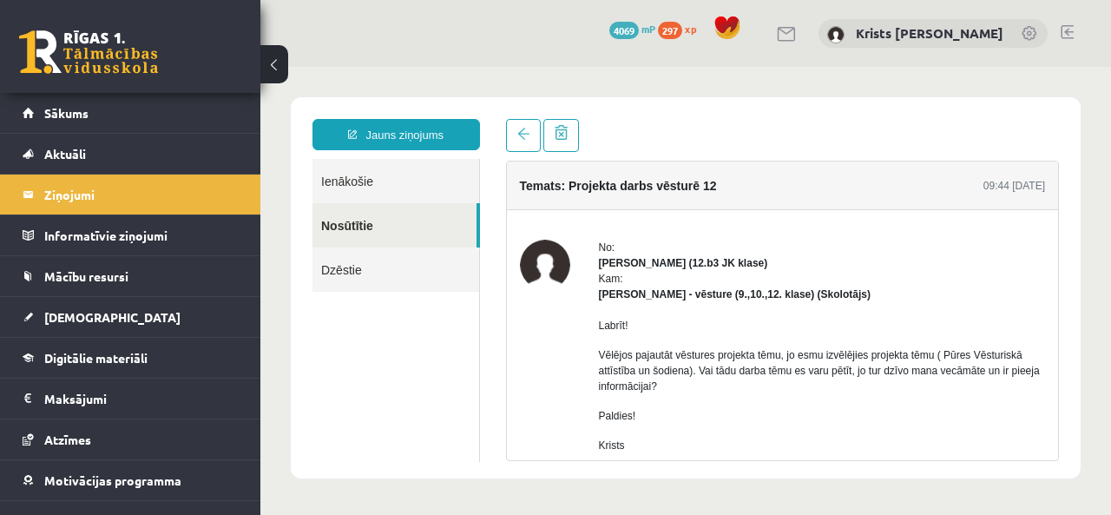
scroll to position [0, 0]
click at [158, 123] on link "Sākums" at bounding box center [131, 113] width 216 height 40
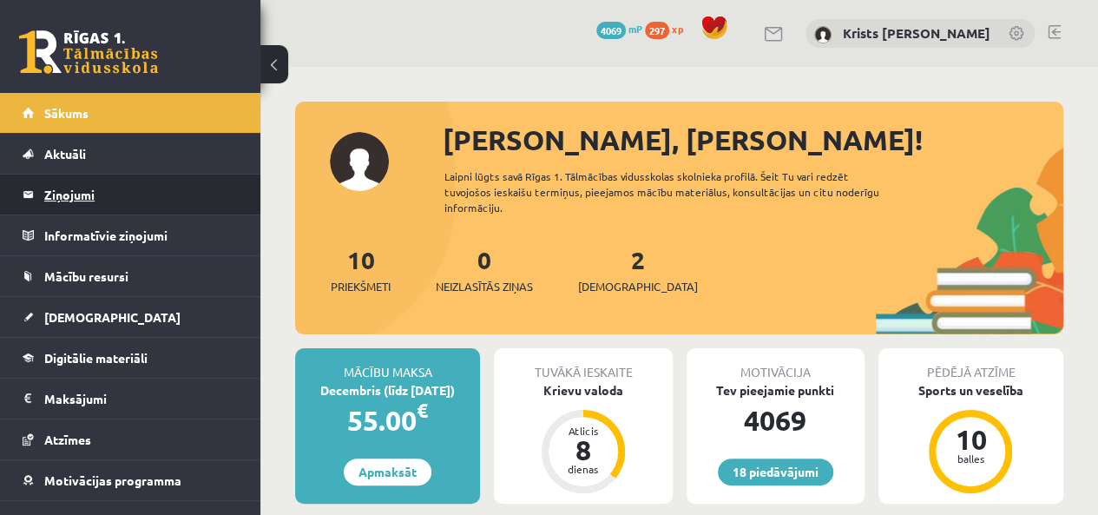
click at [99, 210] on legend "Ziņojumi 0" at bounding box center [141, 195] width 194 height 40
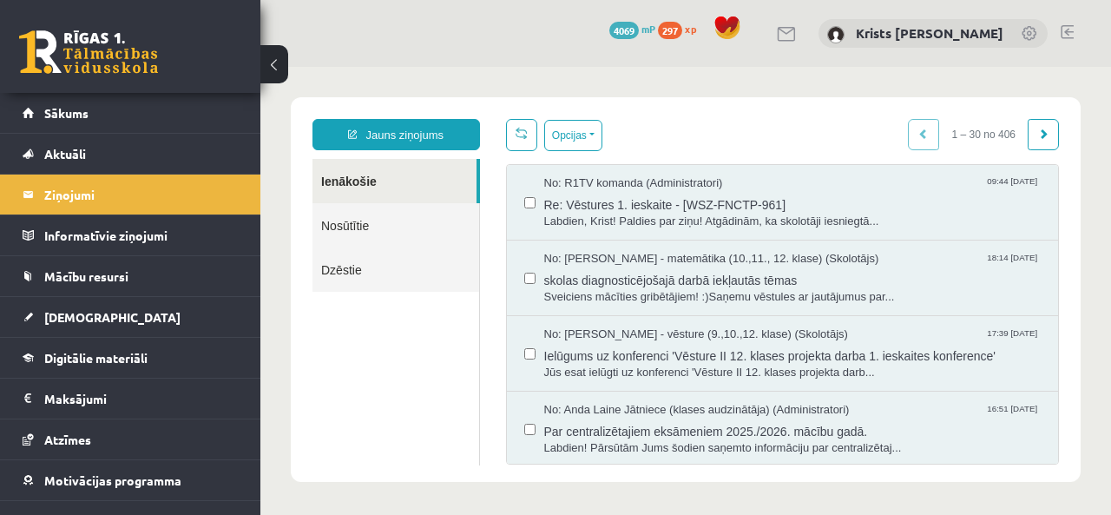
click at [392, 221] on link "Nosūtītie" at bounding box center [396, 225] width 167 height 44
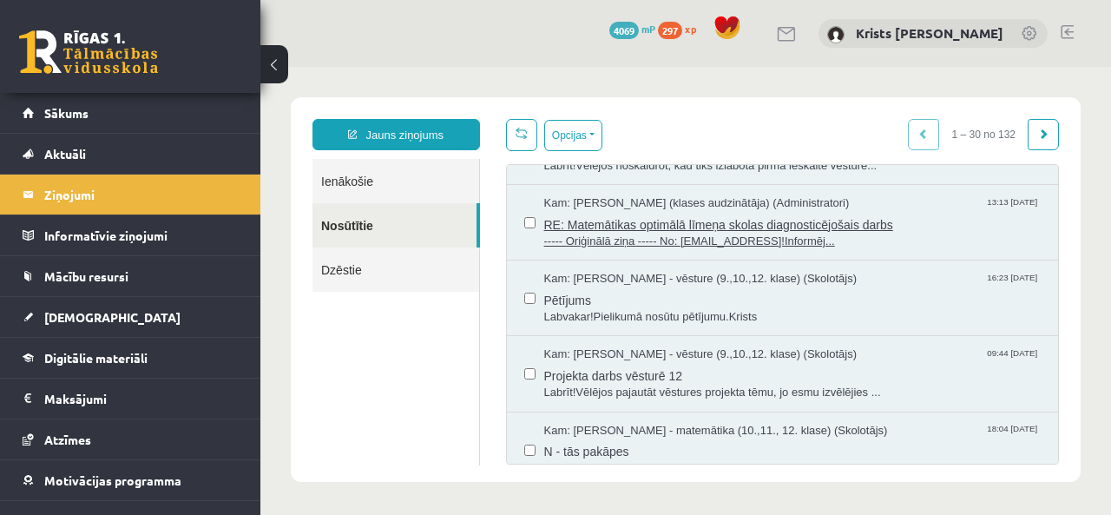
scroll to position [174, 0]
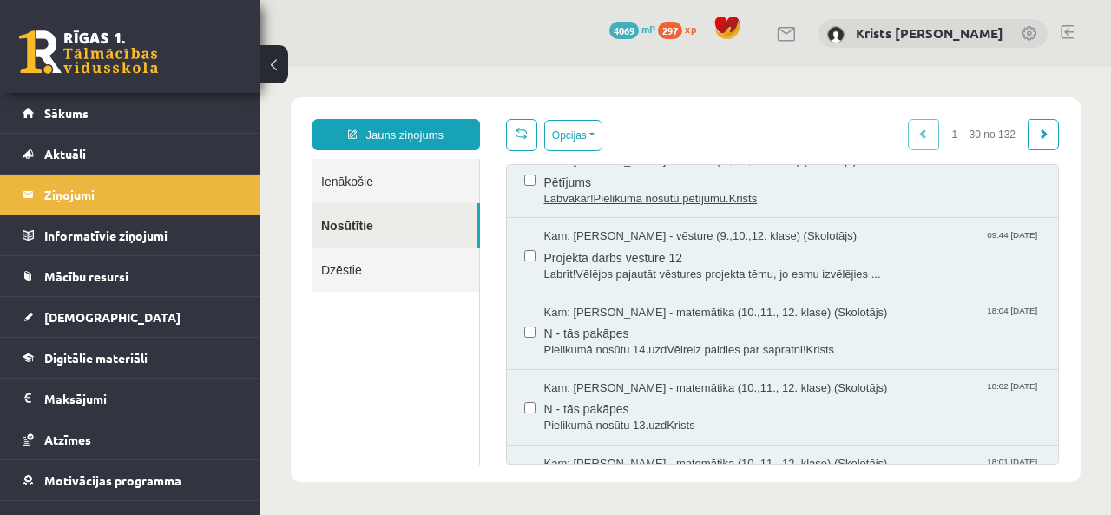
click at [561, 194] on span "Labvakar!Pielikumā nosūtu pētījumu.Krists" at bounding box center [793, 199] width 498 height 16
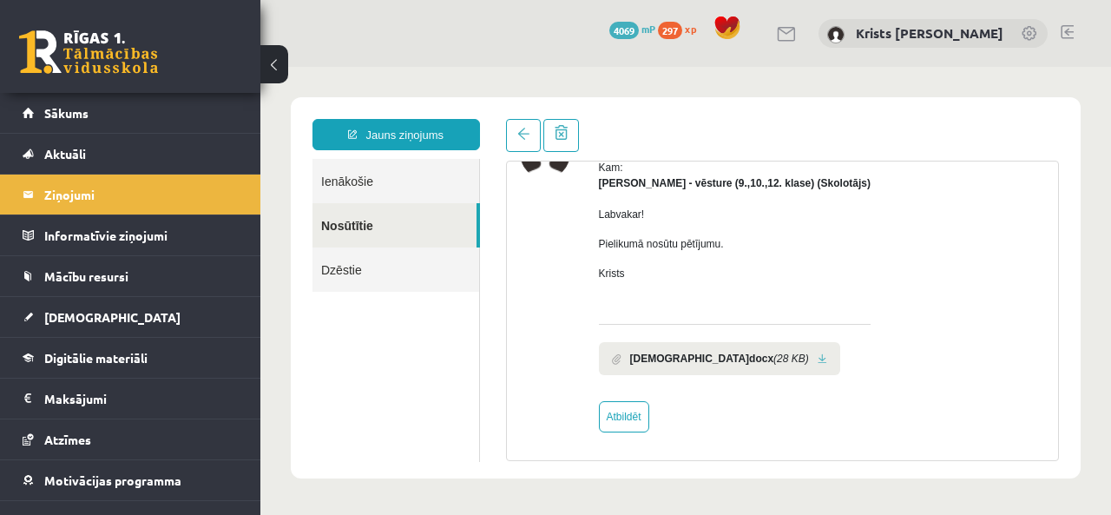
scroll to position [0, 0]
click at [512, 138] on link at bounding box center [523, 135] width 35 height 33
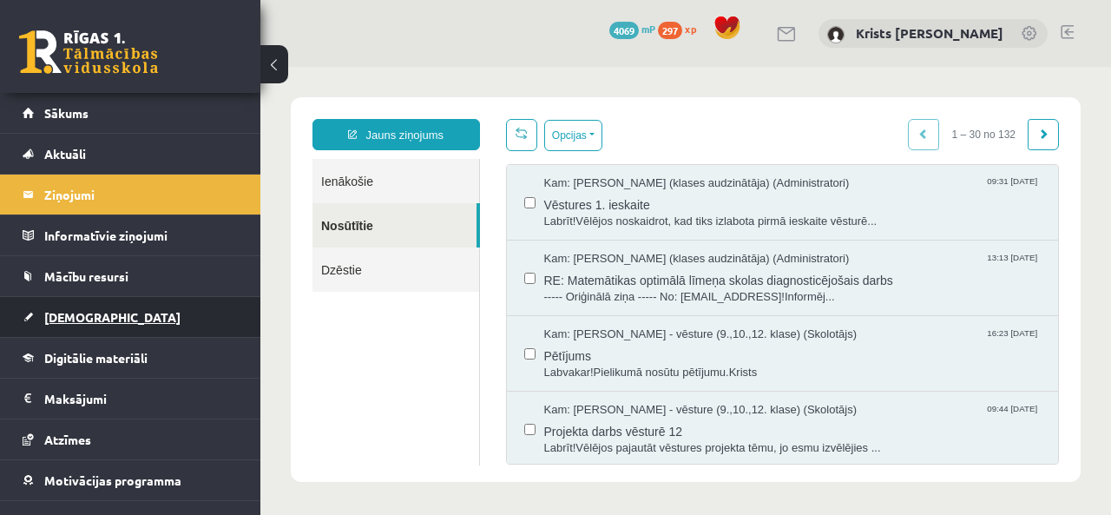
click at [69, 321] on span "[DEMOGRAPHIC_DATA]" at bounding box center [112, 317] width 136 height 16
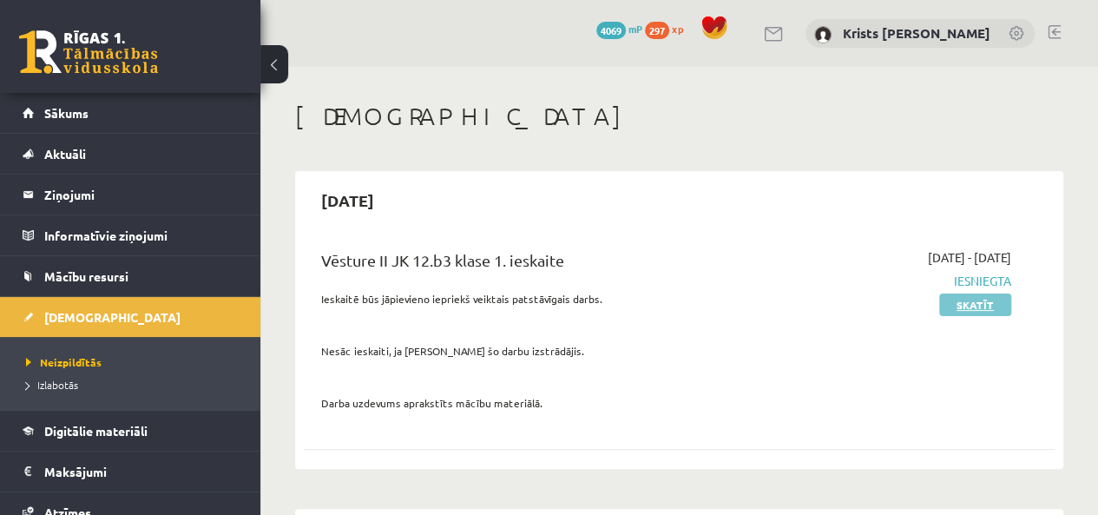
click at [987, 308] on link "Skatīt" at bounding box center [975, 304] width 72 height 23
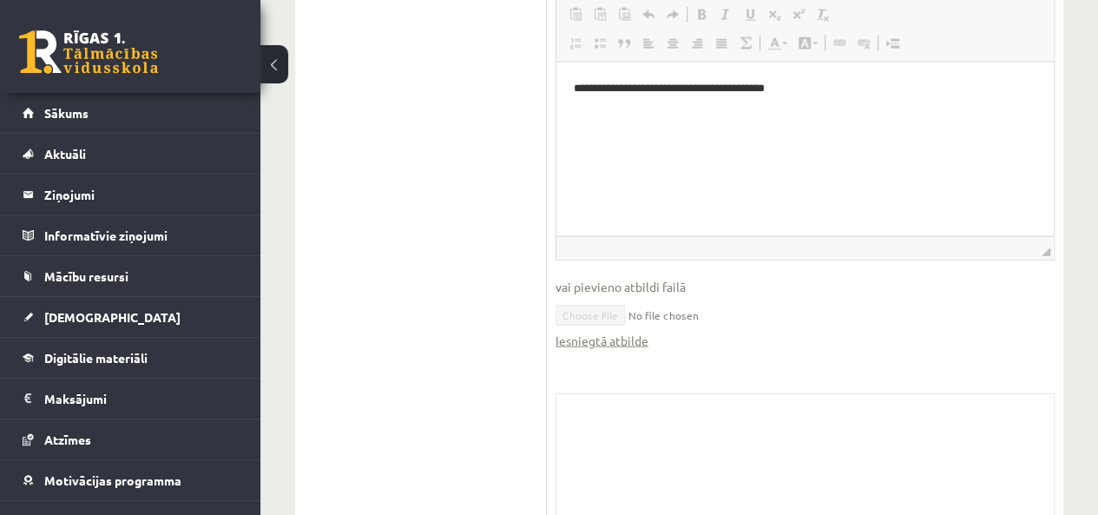
scroll to position [1846, 0]
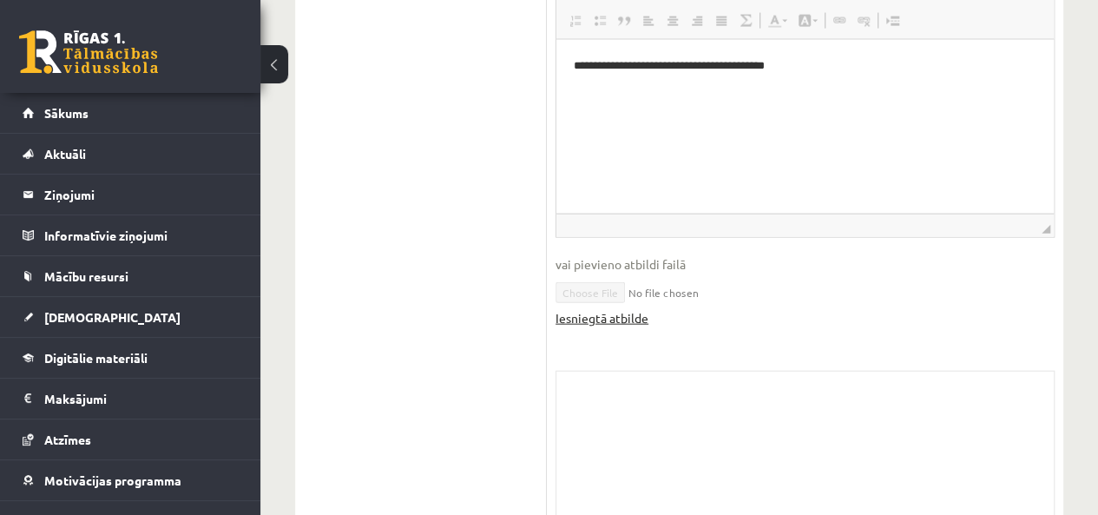
click at [587, 309] on link "Iesniegtā atbilde" at bounding box center [602, 318] width 93 height 18
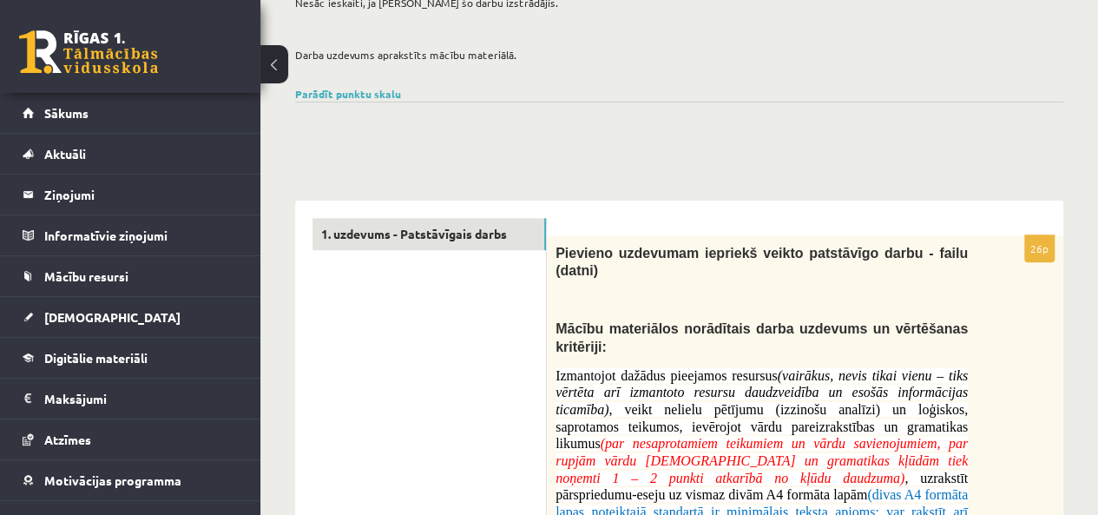
scroll to position [196, 0]
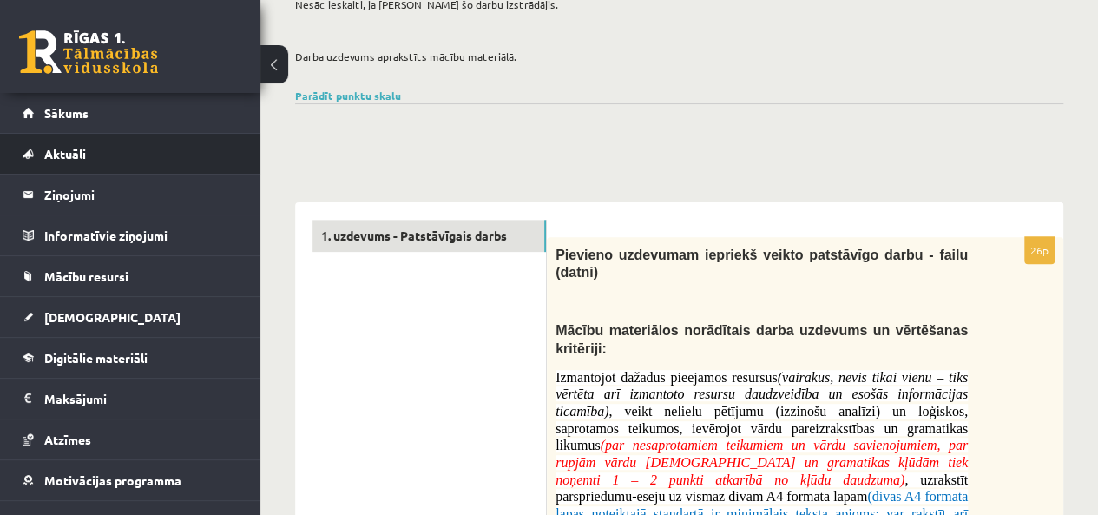
click at [160, 133] on li "Aktuāli Kā mācīties eSKOLĀ Kontakti Normatīvie akti Online konsultācijas Skolot…" at bounding box center [130, 154] width 260 height 42
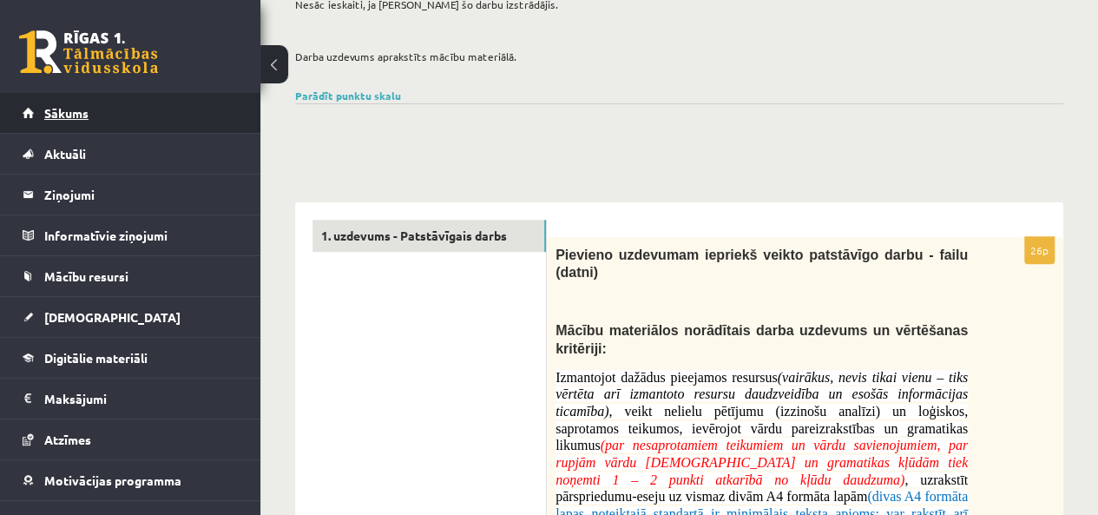
click at [149, 126] on link "Sākums" at bounding box center [131, 113] width 216 height 40
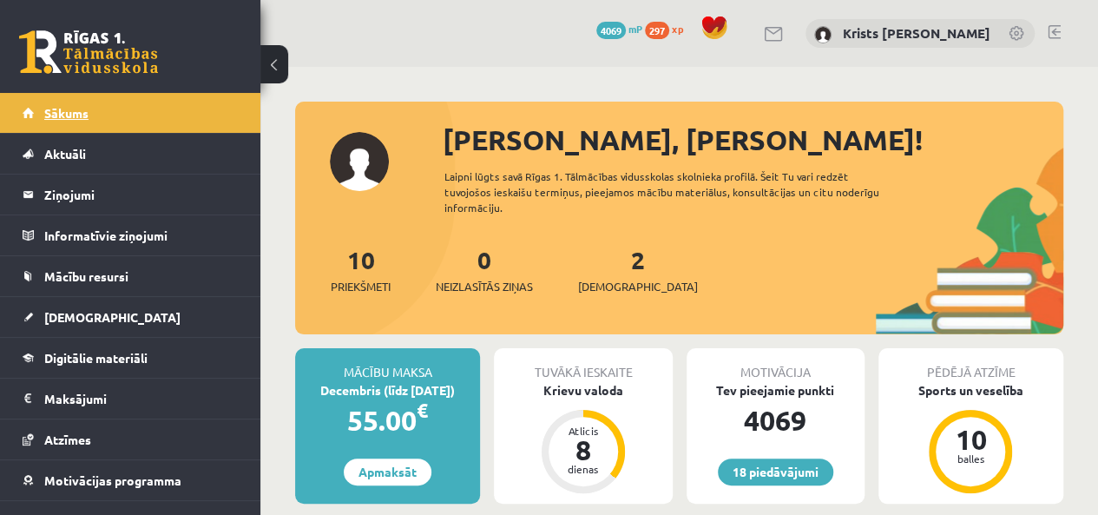
click at [106, 115] on link "Sākums" at bounding box center [131, 113] width 216 height 40
click at [1061, 25] on div "18 Dāvanas 4069 mP 297 xp [PERSON_NAME]" at bounding box center [679, 33] width 838 height 67
click at [1052, 32] on link at bounding box center [1054, 32] width 13 height 14
